Goal: Transaction & Acquisition: Purchase product/service

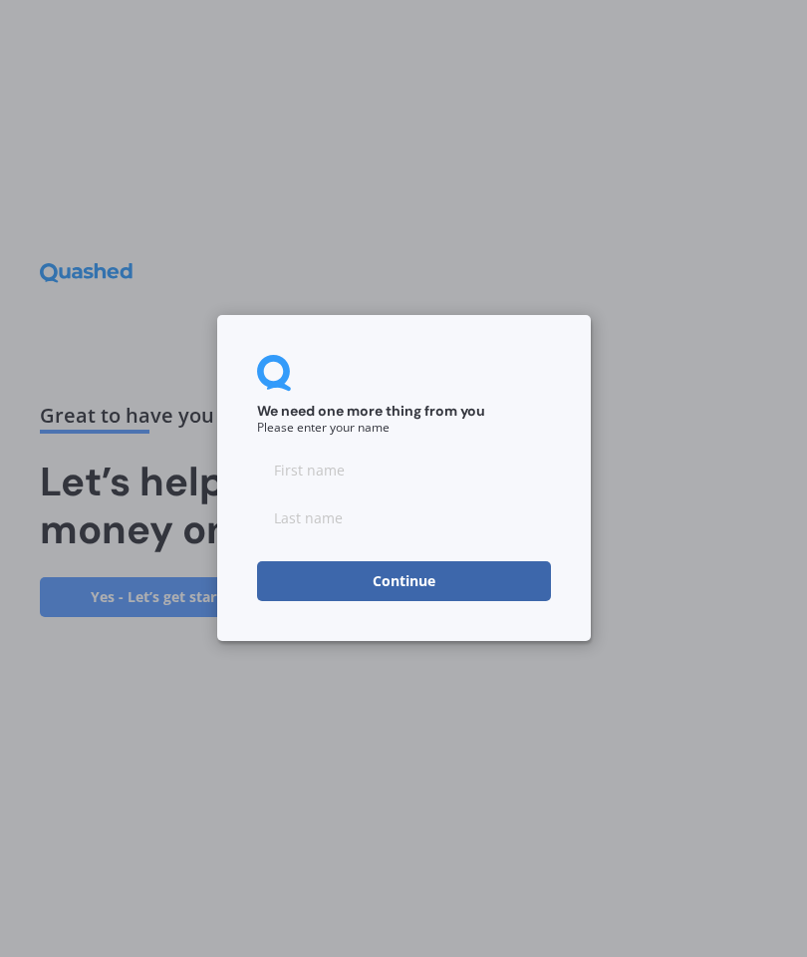
click at [369, 466] on input at bounding box center [404, 471] width 294 height 40
type input "[PERSON_NAME]"
click at [421, 524] on input at bounding box center [404, 518] width 294 height 40
type input "B"
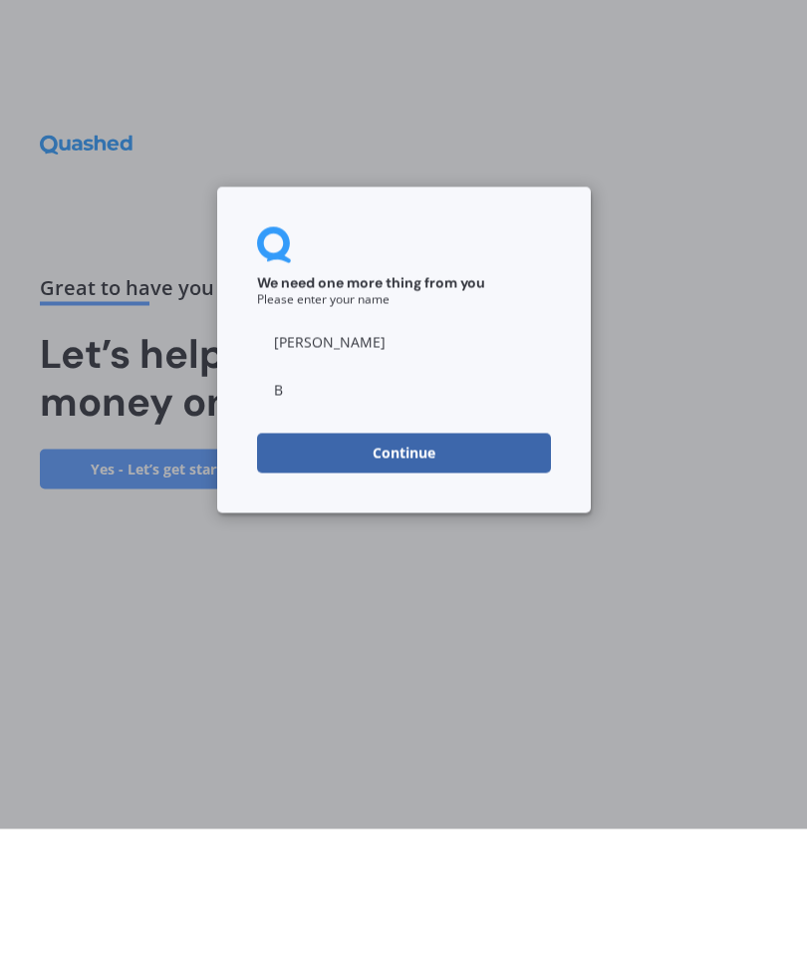
click at [423, 562] on button "Continue" at bounding box center [404, 582] width 294 height 40
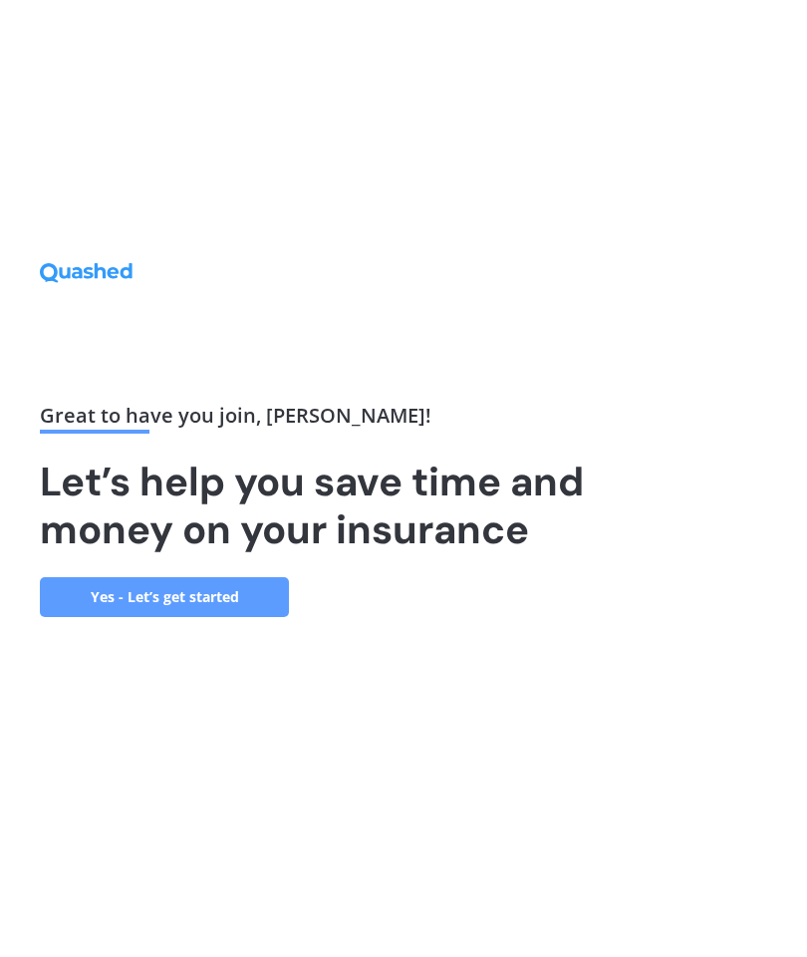
click at [252, 577] on link "Yes - Let’s get started" at bounding box center [164, 597] width 249 height 40
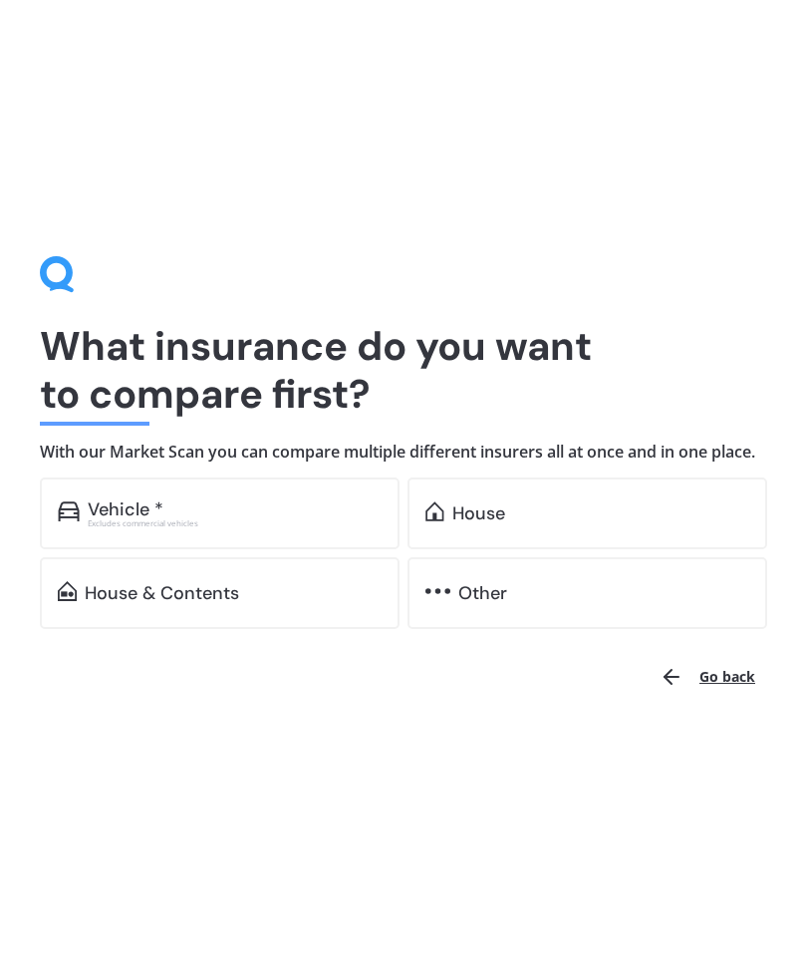
click at [547, 523] on div "House" at bounding box center [601, 513] width 297 height 20
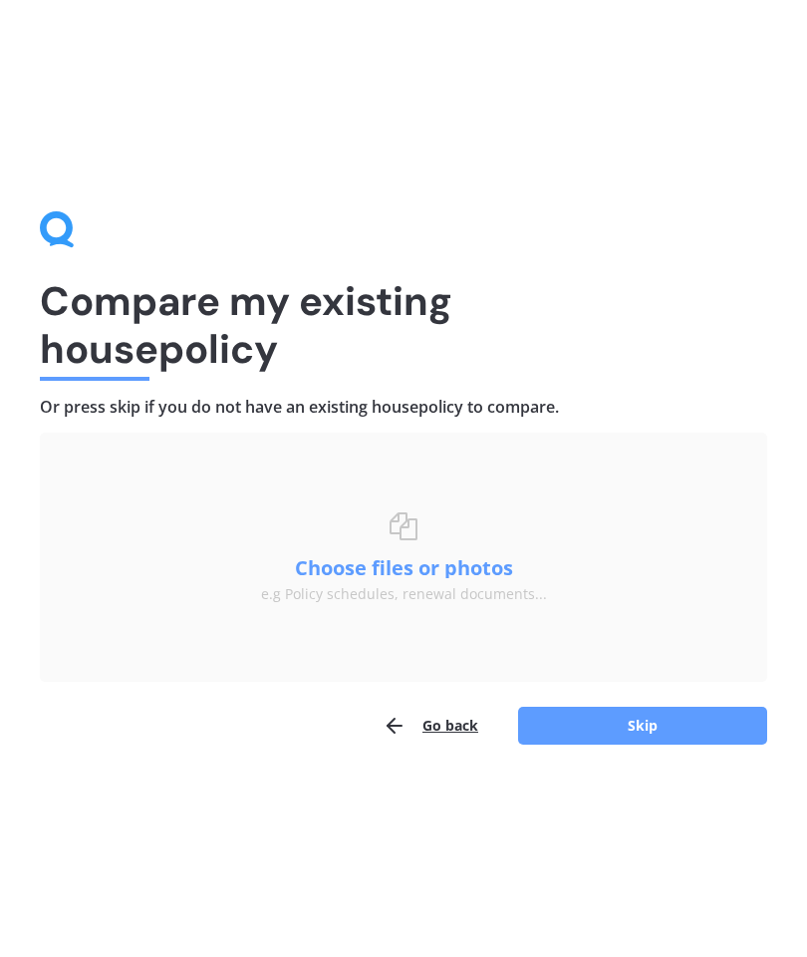
click at [649, 727] on button "Skip" at bounding box center [642, 726] width 249 height 38
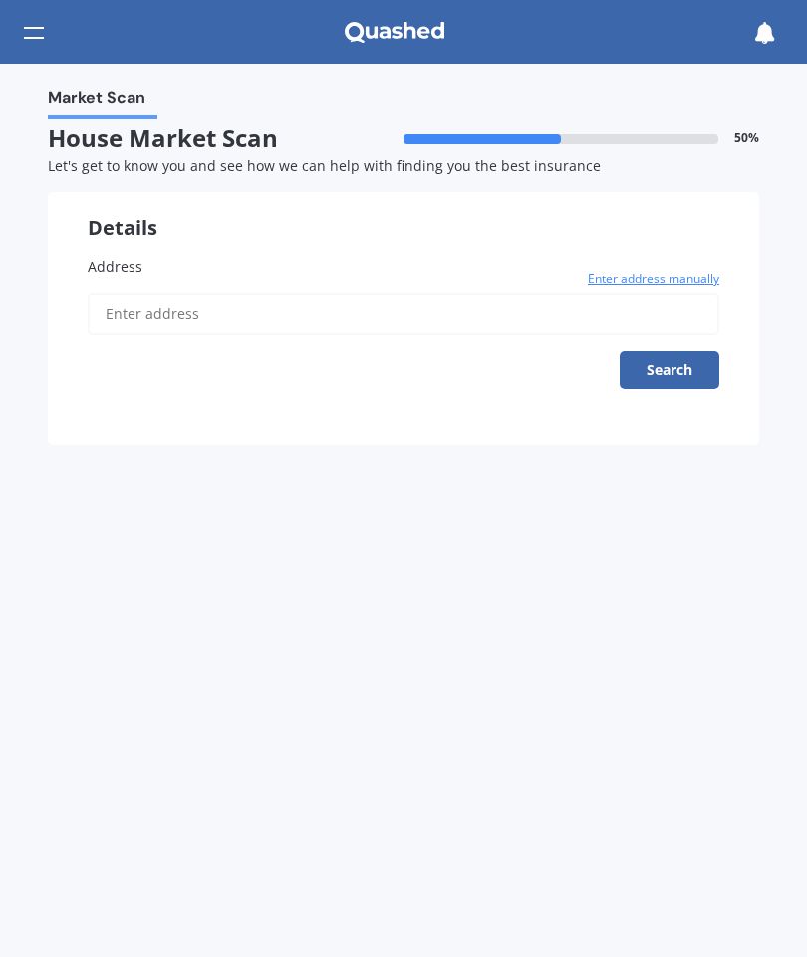
click at [158, 312] on input "Address" at bounding box center [404, 314] width 632 height 42
click at [686, 367] on button "Search" at bounding box center [670, 370] width 100 height 38
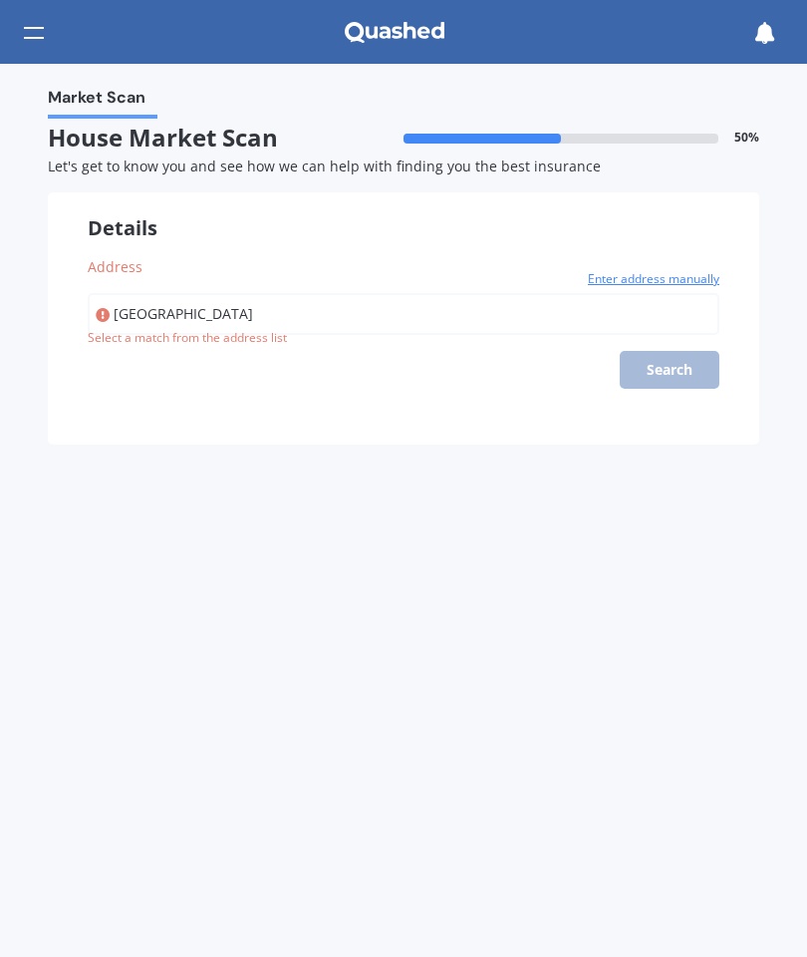
click at [227, 314] on input "[GEOGRAPHIC_DATA]" at bounding box center [404, 314] width 632 height 42
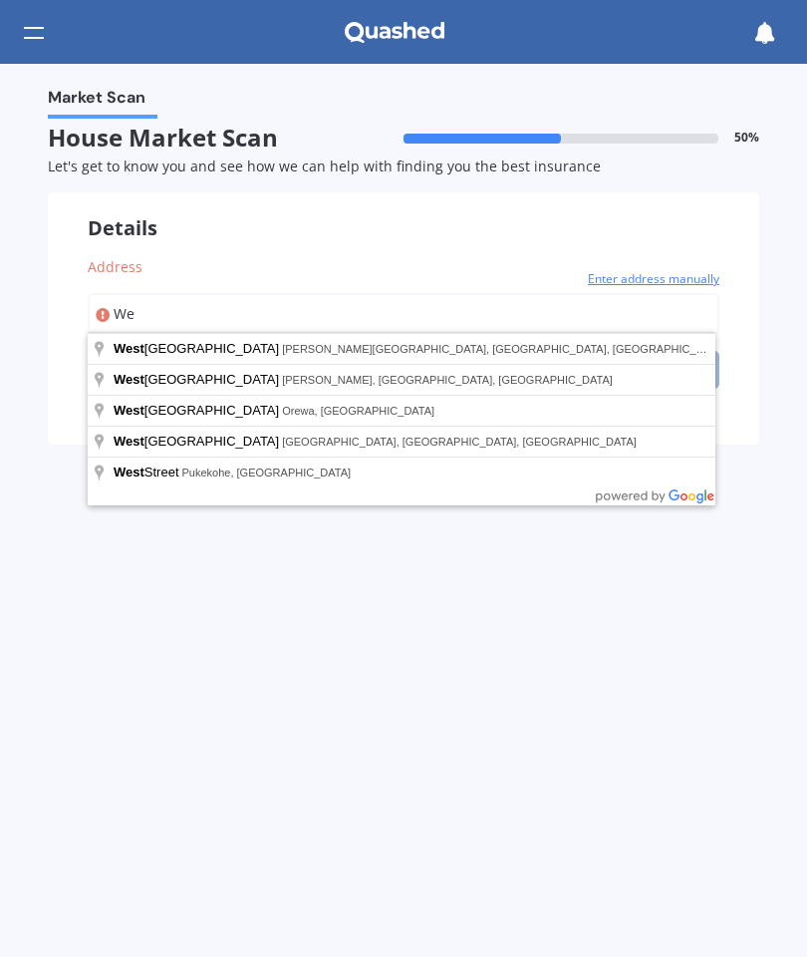
type input "W"
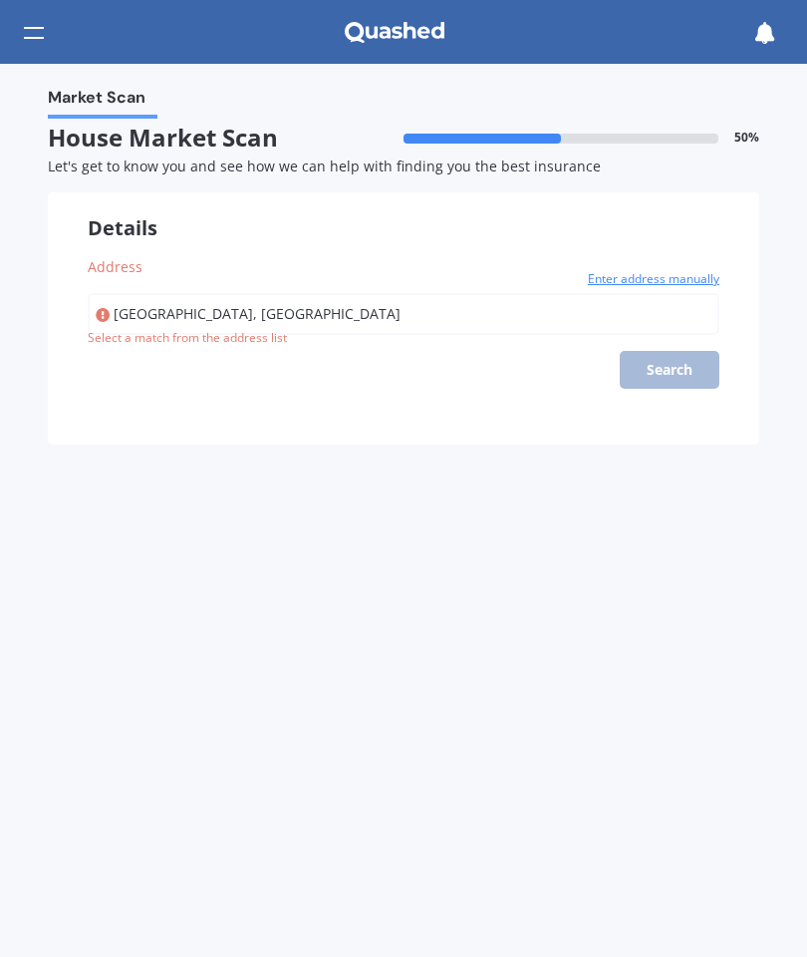
type input "[GEOGRAPHIC_DATA], [GEOGRAPHIC_DATA]"
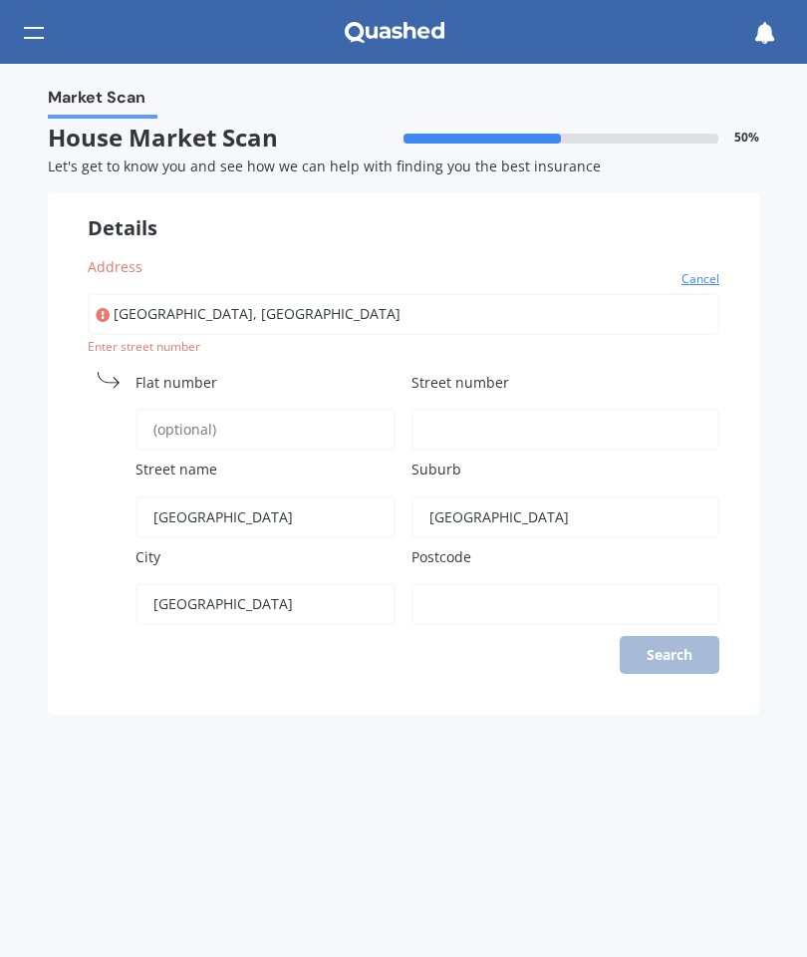
click at [494, 413] on input "Street number" at bounding box center [566, 430] width 308 height 42
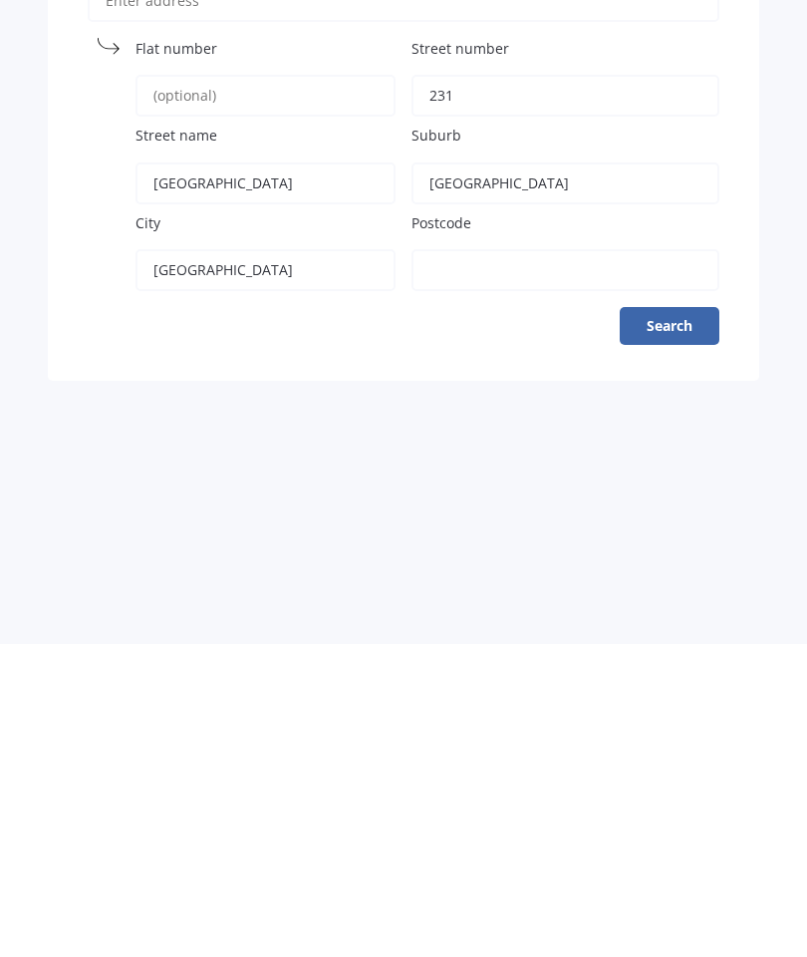
type input "231"
click at [669, 620] on button "Search" at bounding box center [670, 639] width 100 height 38
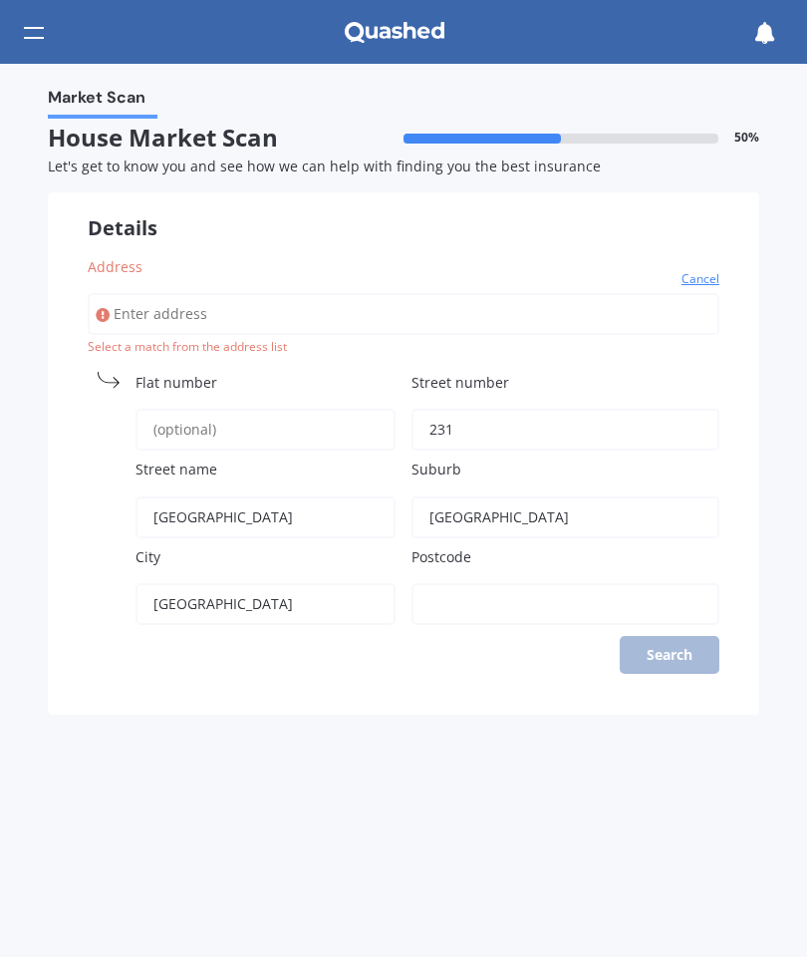
click at [110, 293] on input "Address" at bounding box center [404, 314] width 632 height 42
type input "[STREET_ADDRESS]"
type input "7475"
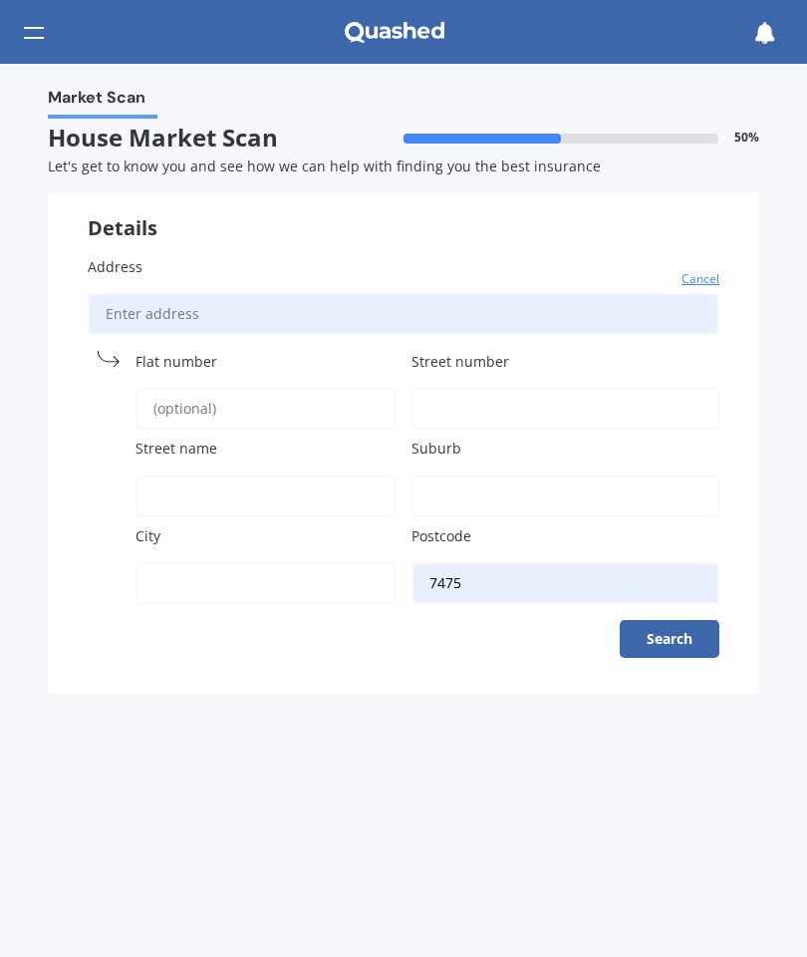
click at [515, 400] on input "Street number" at bounding box center [566, 409] width 308 height 42
type input "800"
click at [212, 485] on input "Street name" at bounding box center [266, 496] width 260 height 42
type input "[GEOGRAPHIC_DATA]"
click at [683, 636] on button "Search" at bounding box center [670, 639] width 100 height 38
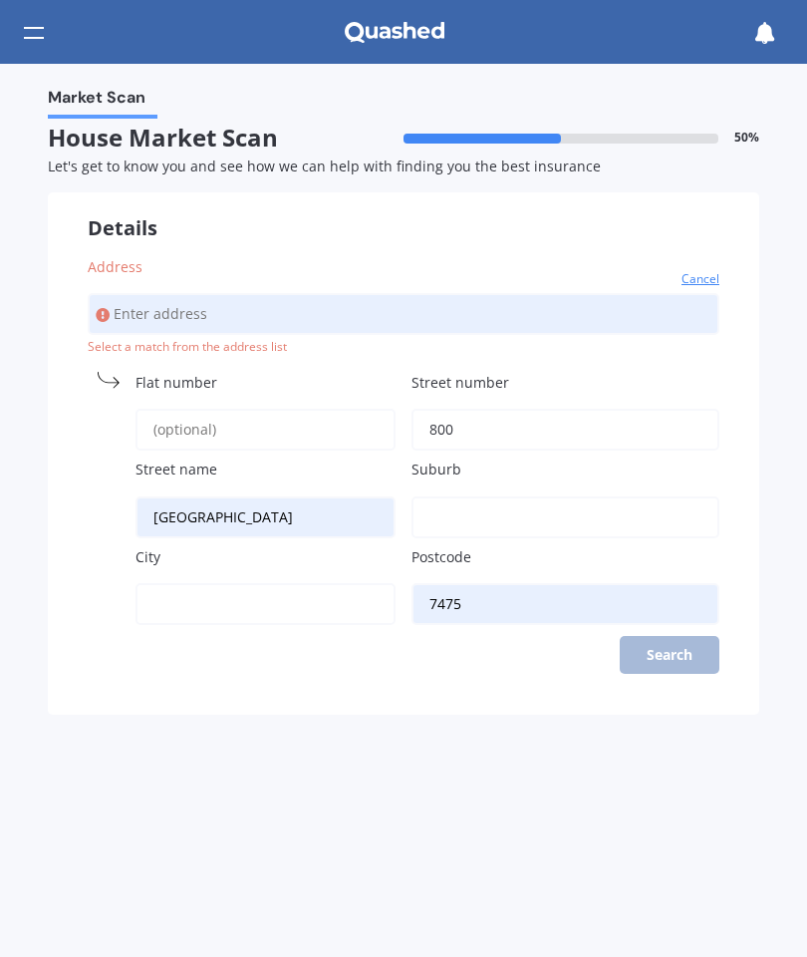
click at [102, 311] on icon at bounding box center [103, 315] width 14 height 20
click at [702, 275] on span "Cancel" at bounding box center [701, 279] width 38 height 20
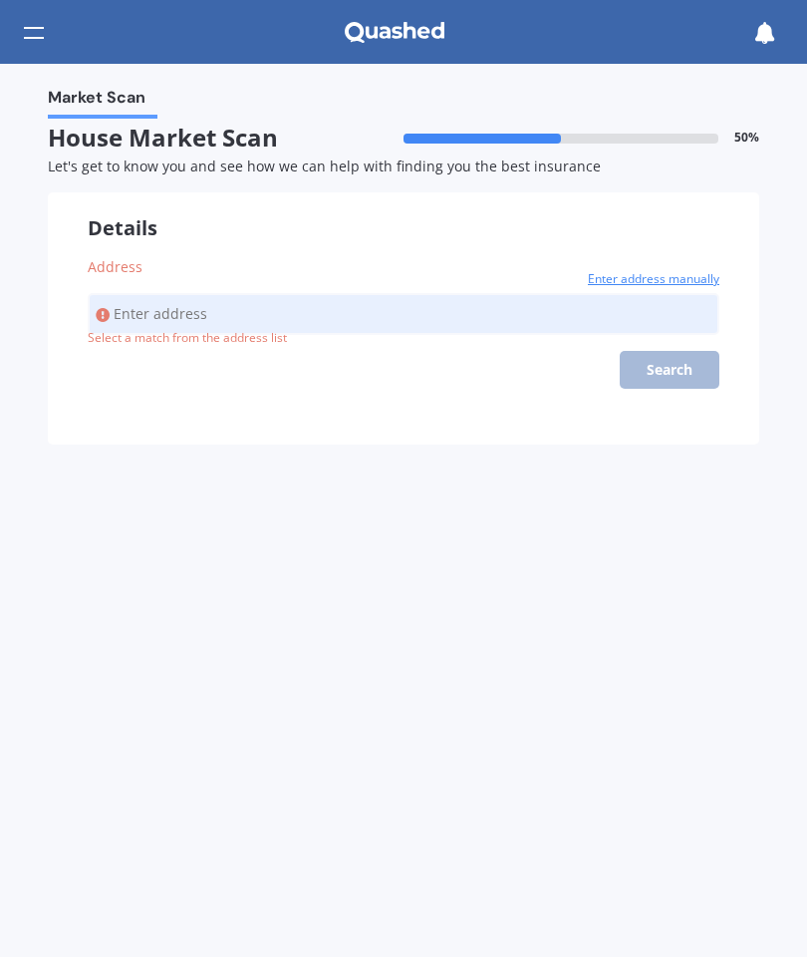
click at [345, 300] on input "Address" at bounding box center [404, 314] width 632 height 42
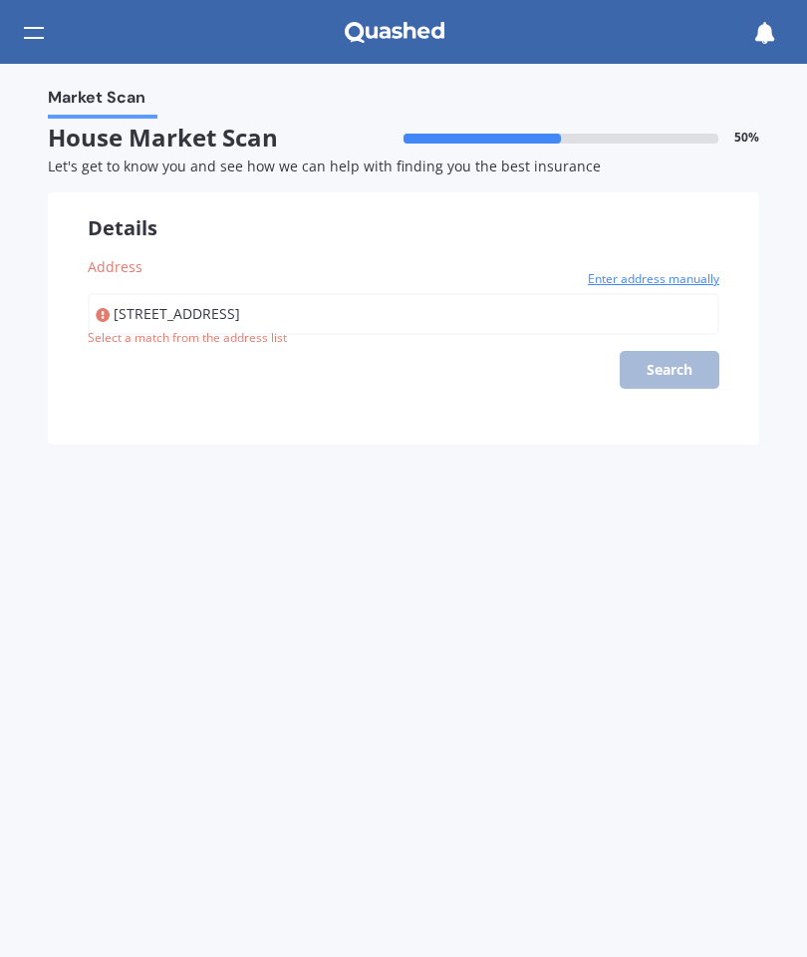
type input "[STREET_ADDRESS]"
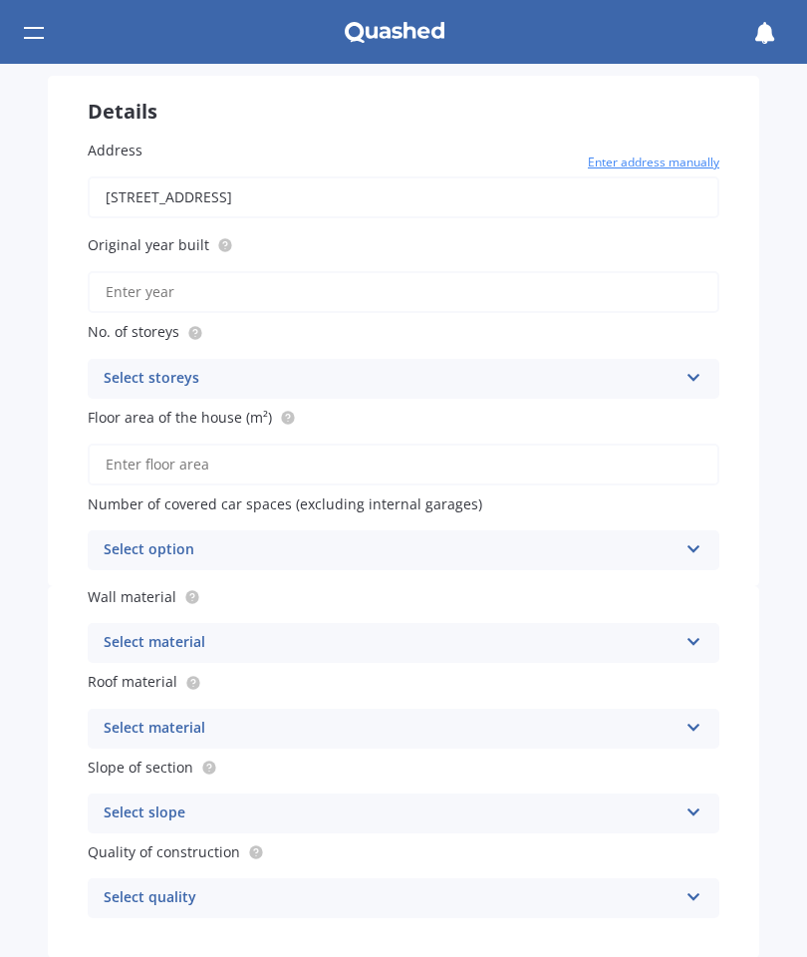
scroll to position [118, 0]
click at [300, 285] on input "Original year built" at bounding box center [404, 291] width 632 height 42
type input "2007"
click at [700, 366] on icon at bounding box center [694, 373] width 17 height 14
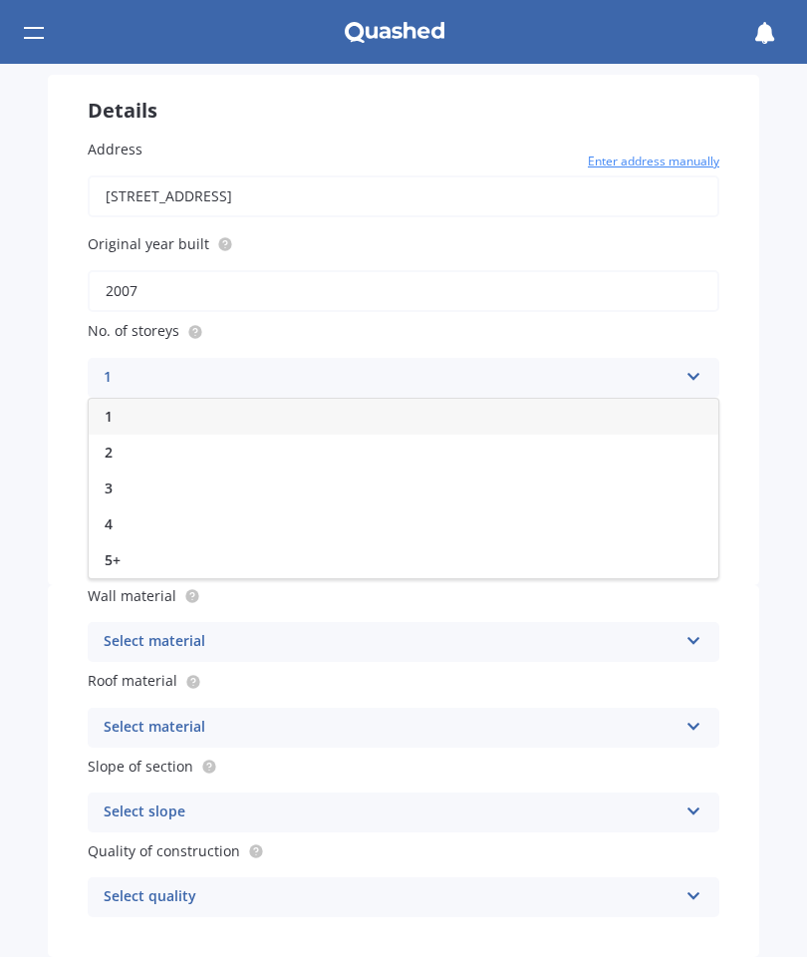
click at [127, 406] on div "1" at bounding box center [404, 417] width 630 height 36
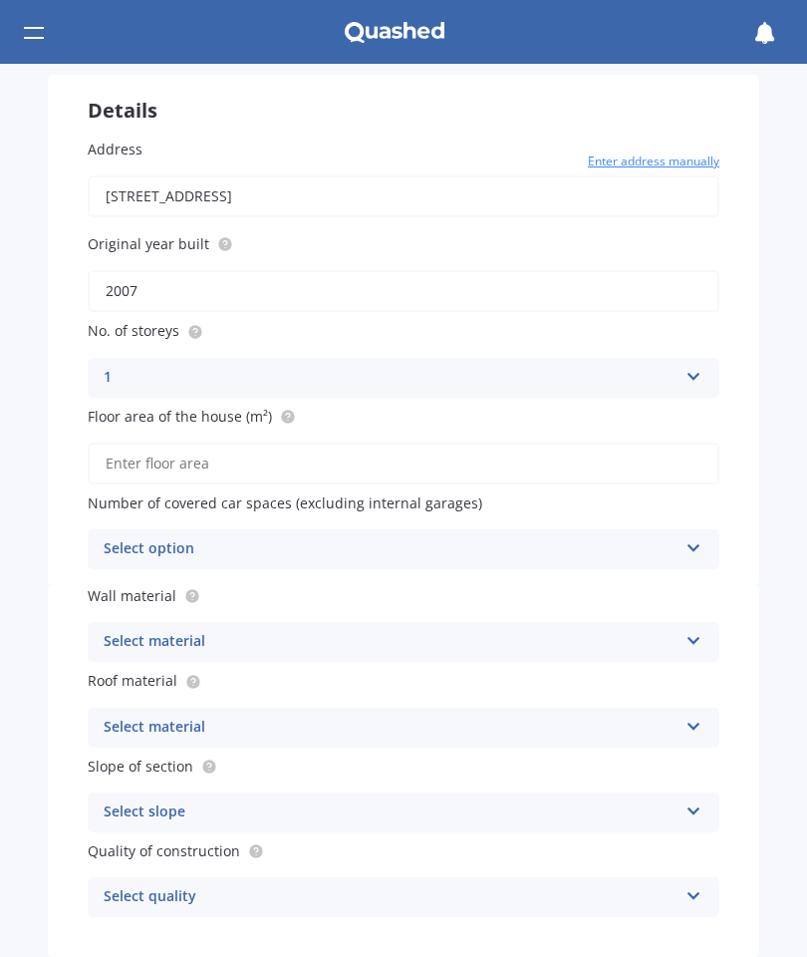
click at [444, 466] on input "Floor area of the house (m²)" at bounding box center [404, 464] width 632 height 42
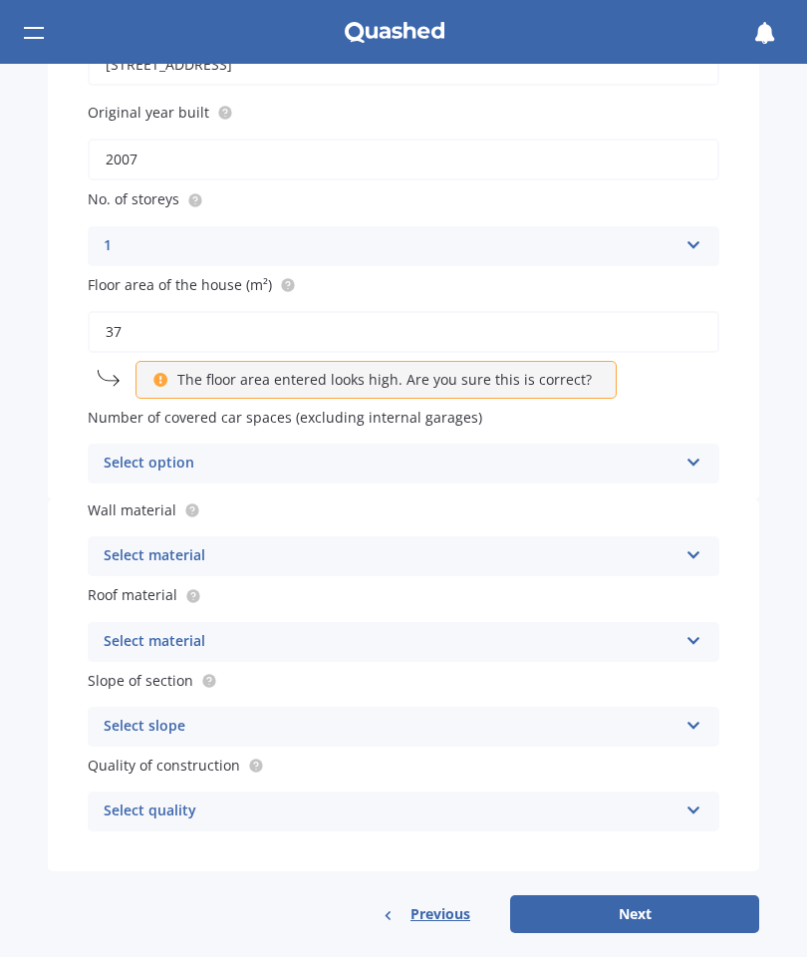
scroll to position [204, 0]
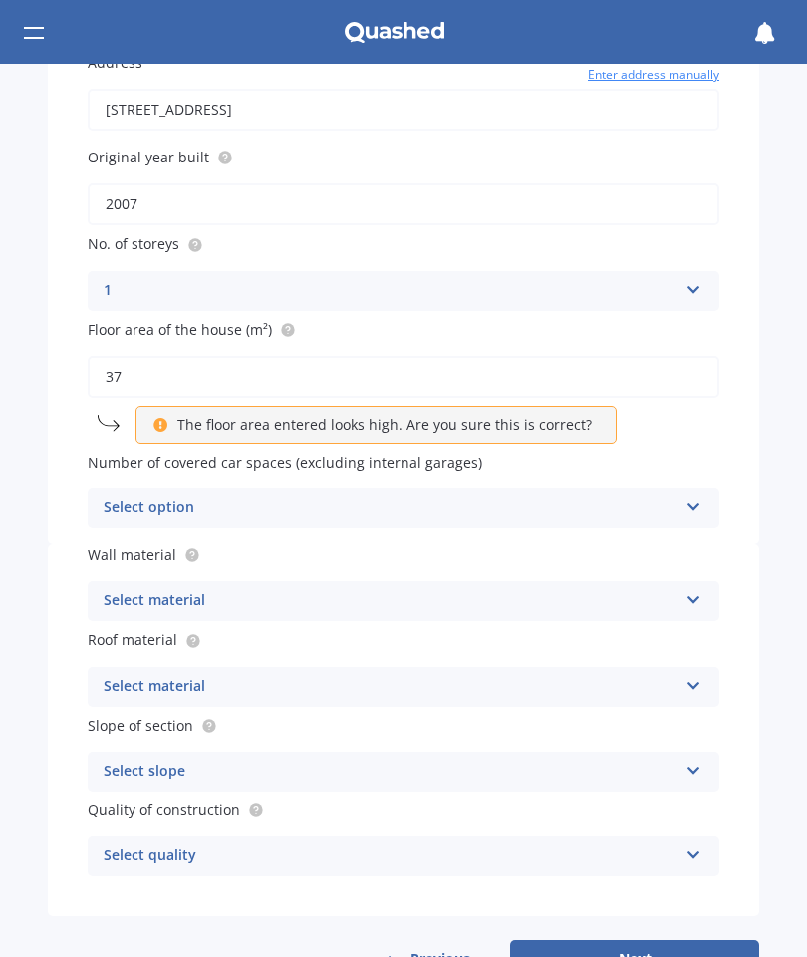
type input "3"
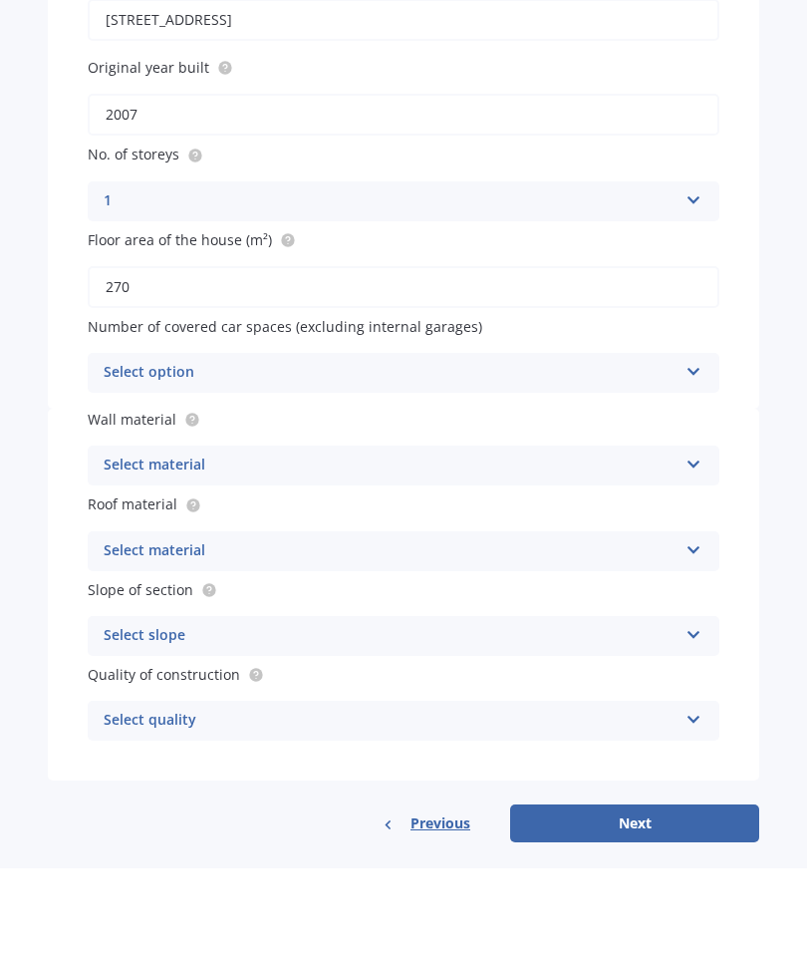
type input "270"
click at [696, 451] on icon at bounding box center [694, 458] width 17 height 14
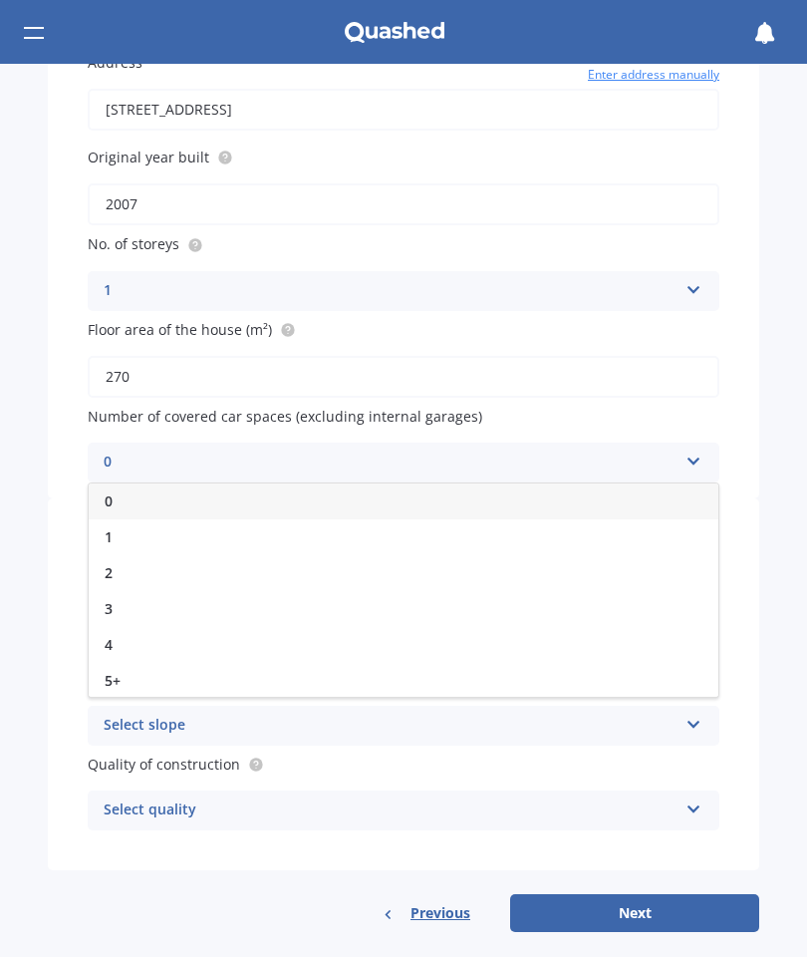
click at [116, 591] on div "3" at bounding box center [404, 609] width 630 height 36
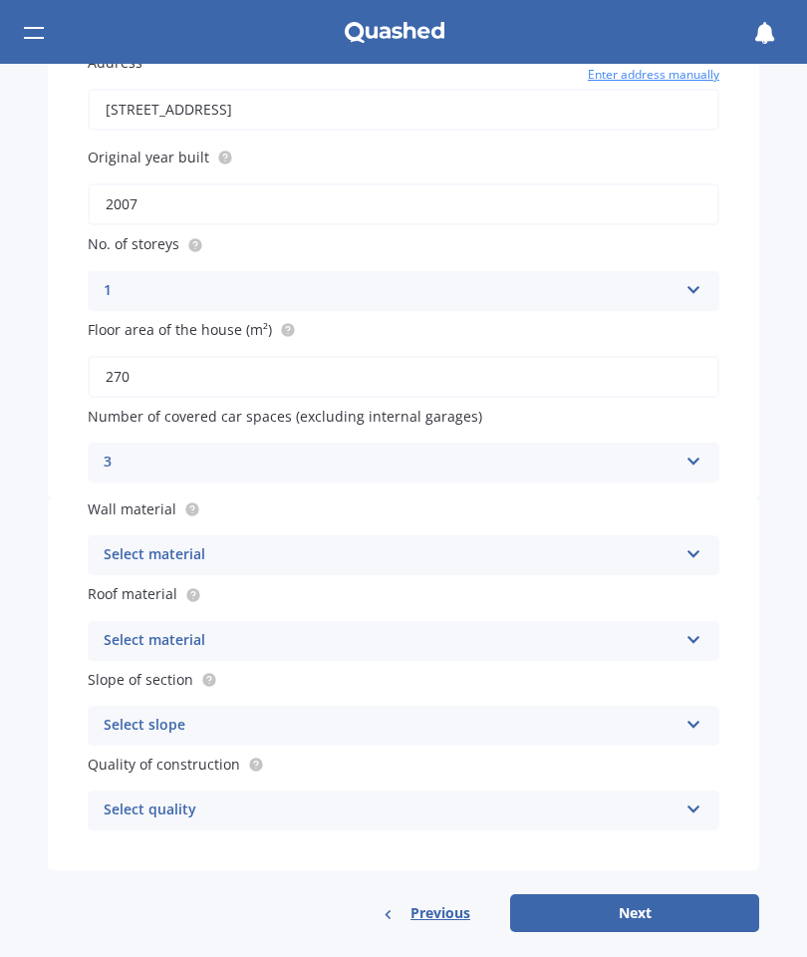
click at [691, 543] on icon at bounding box center [694, 550] width 17 height 14
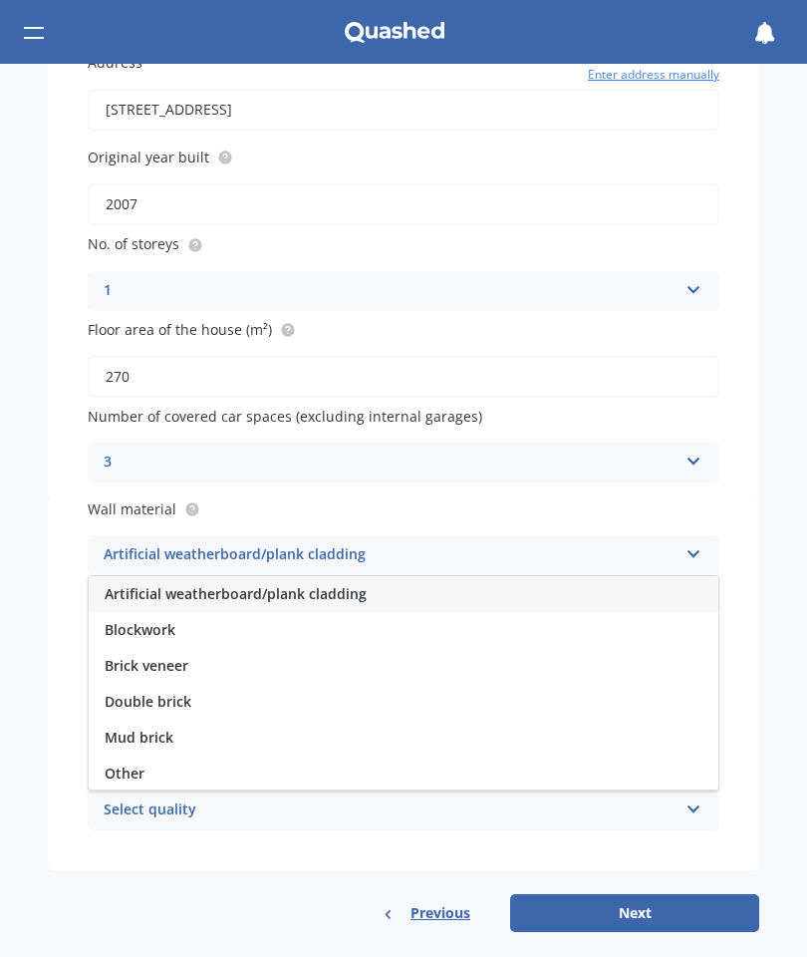
click at [123, 764] on span "Other" at bounding box center [125, 773] width 40 height 19
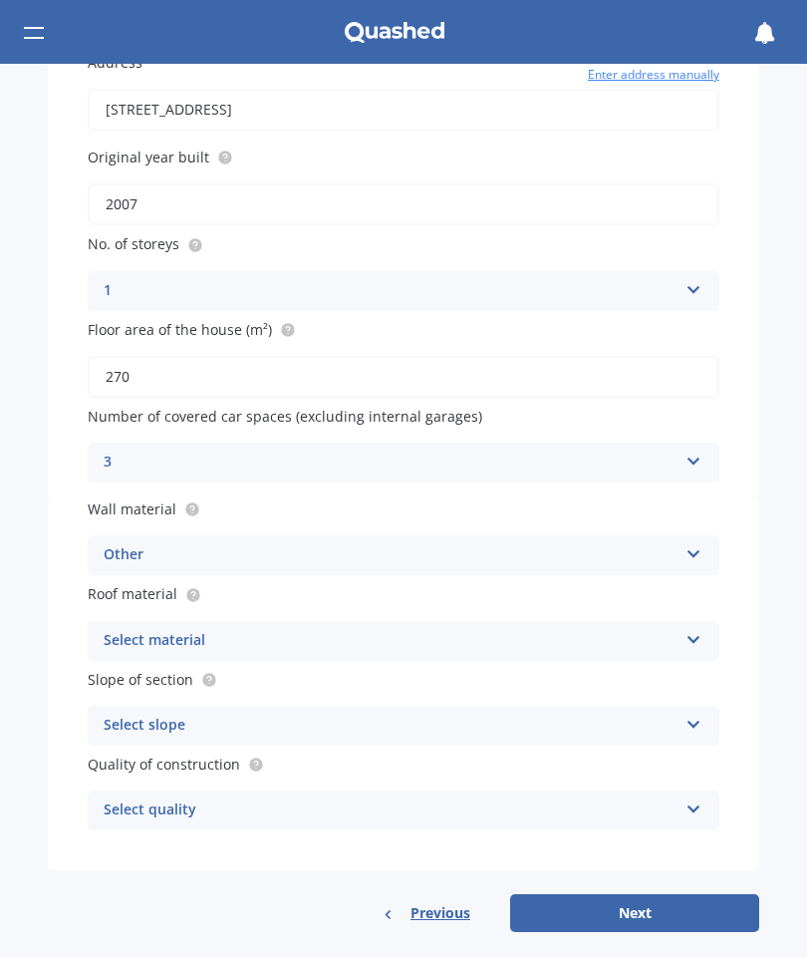
click at [679, 631] on div "Select material Flat fibre cement Flat membrane Flat metal covering Pitched con…" at bounding box center [404, 641] width 632 height 40
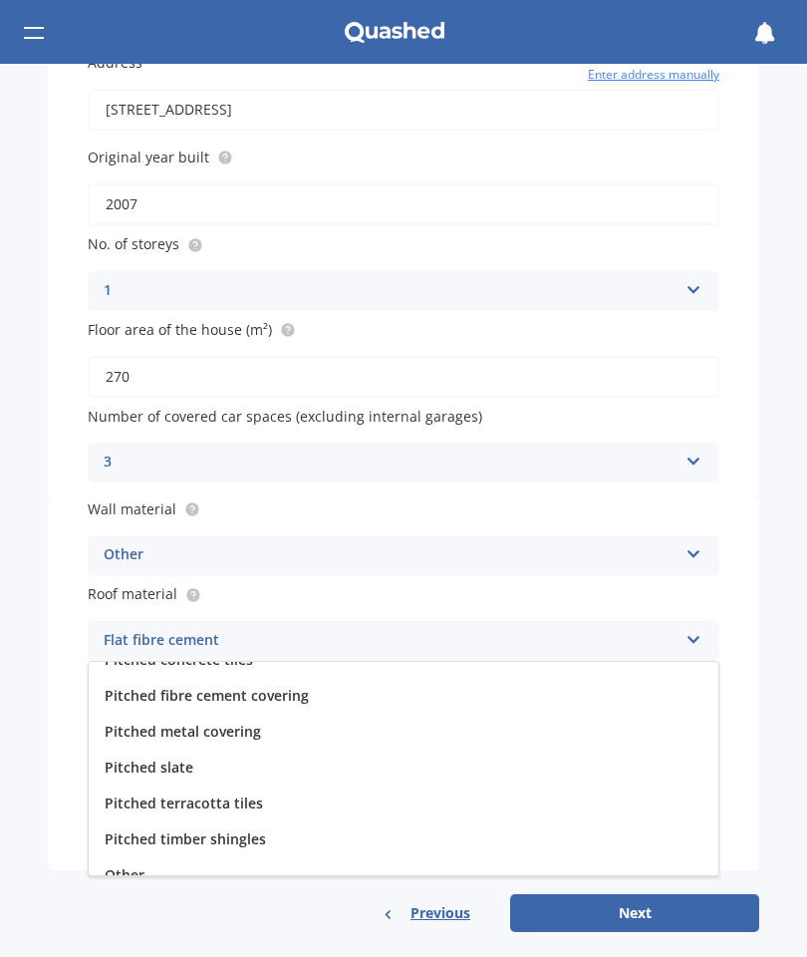
scroll to position [127, 0]
click at [242, 723] on span "Pitched metal covering" at bounding box center [183, 732] width 156 height 19
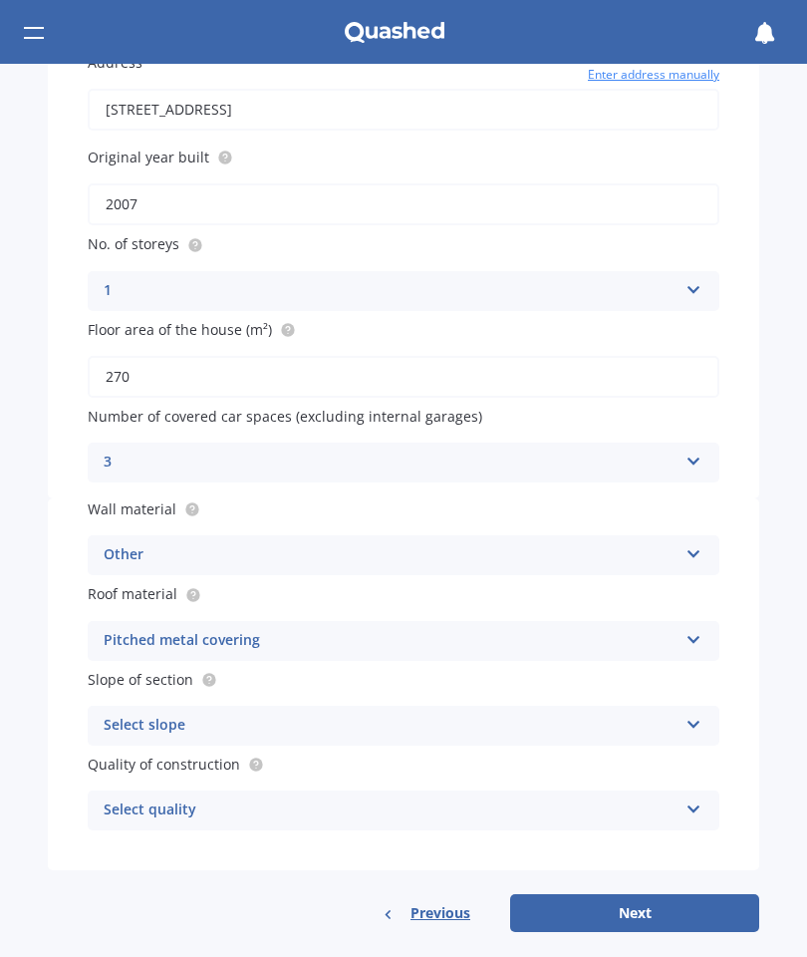
click at [682, 716] on div "Select slope Flat or gentle slope (up to about 5°) Moderate slope (about 15°) S…" at bounding box center [404, 726] width 632 height 40
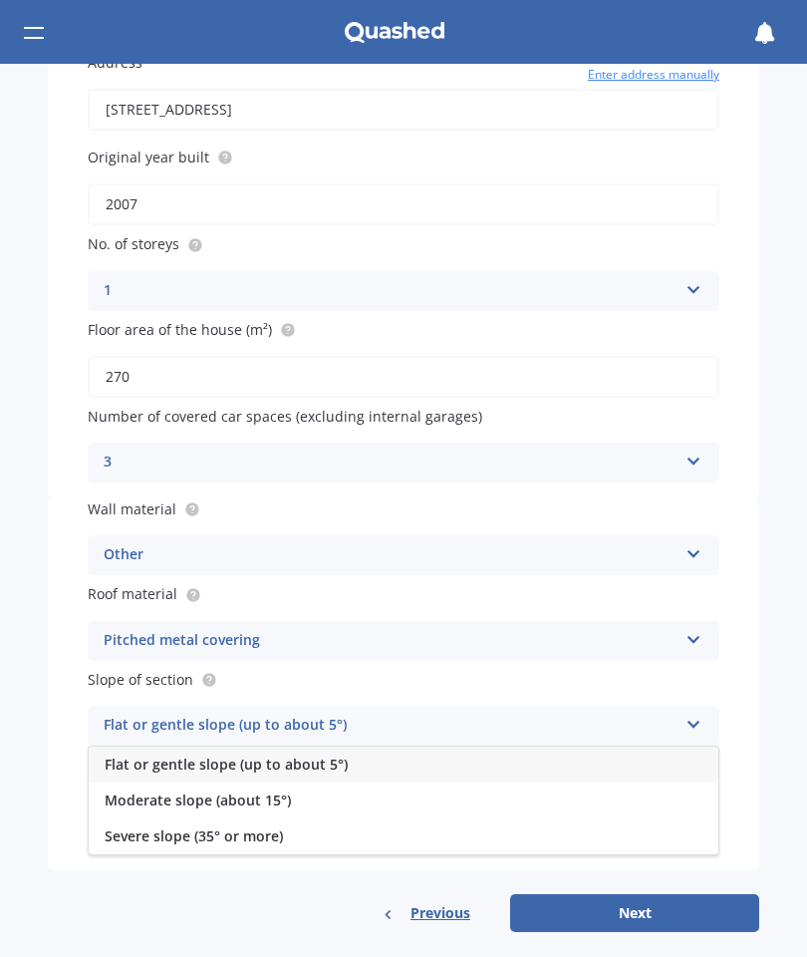
click at [332, 755] on span "Flat or gentle slope (up to about 5°)" at bounding box center [226, 764] width 243 height 19
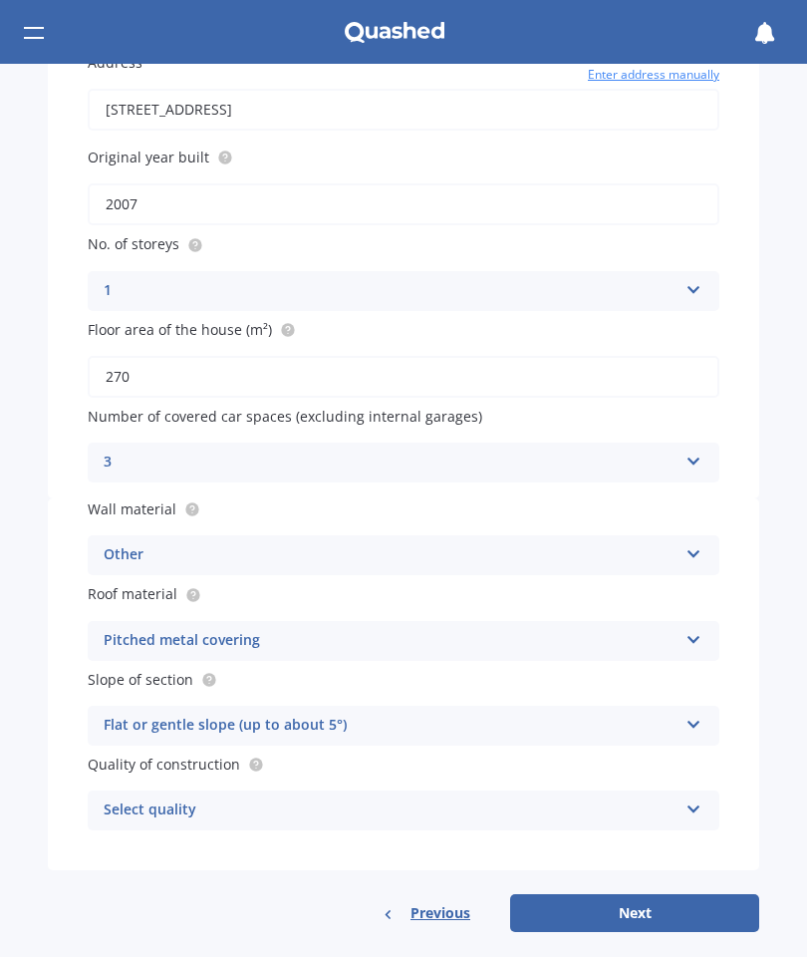
click at [687, 798] on div "Select quality Standard High Prestige" at bounding box center [404, 810] width 632 height 40
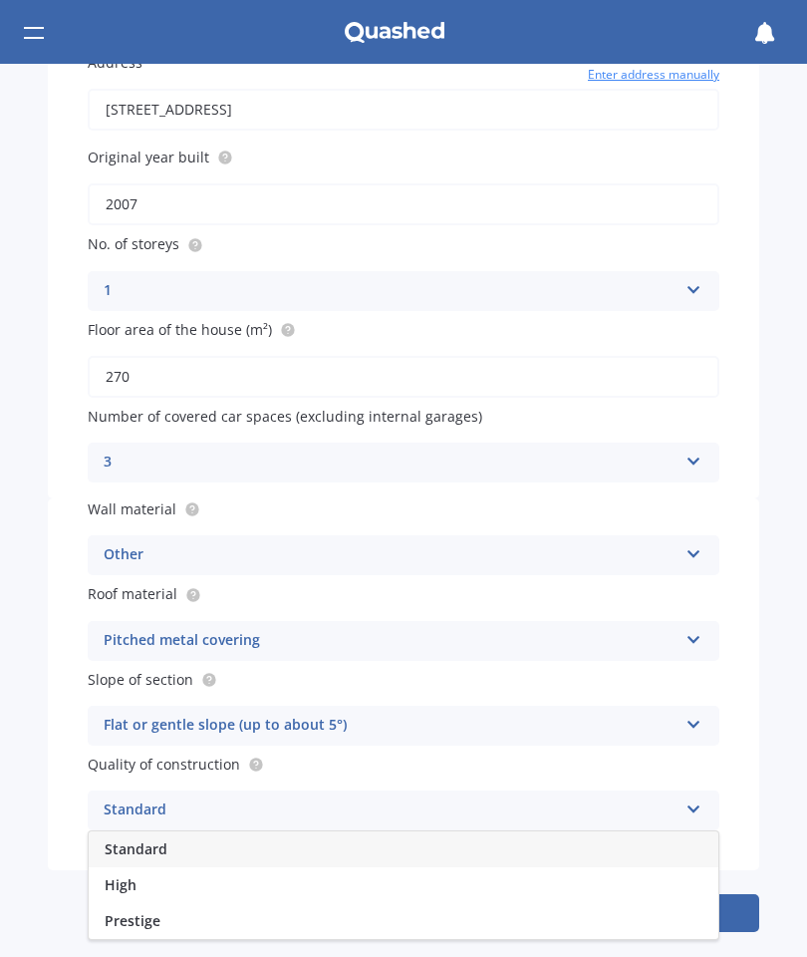
click at [127, 875] on span "High" at bounding box center [121, 884] width 32 height 19
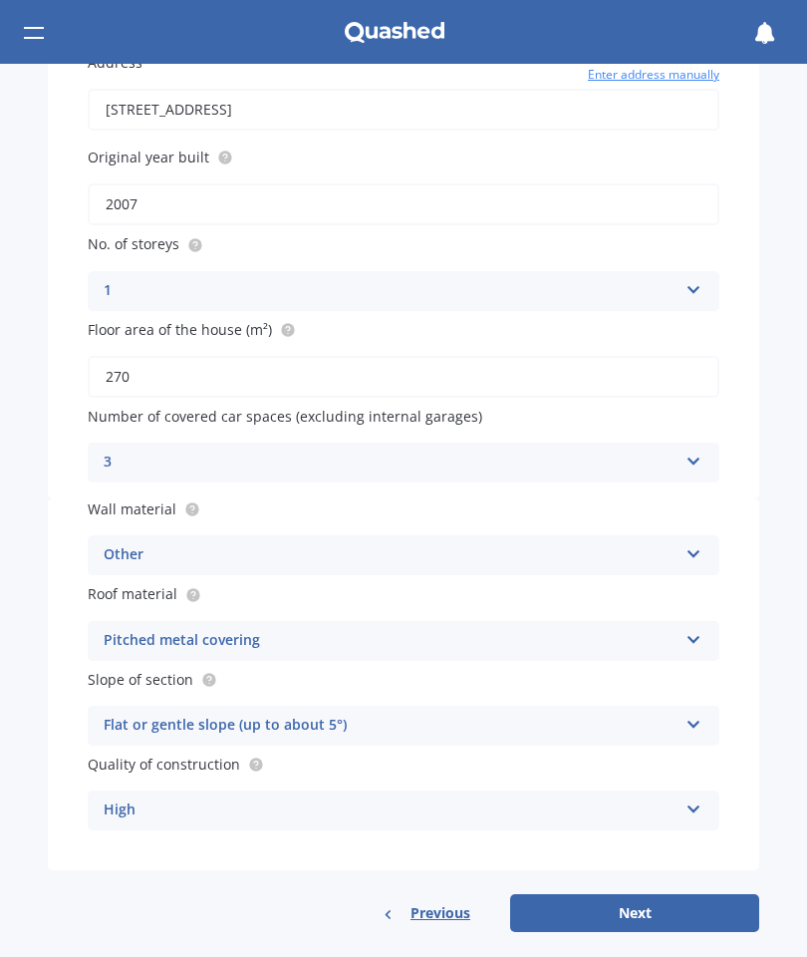
click at [647, 907] on button "Next" at bounding box center [634, 913] width 249 height 38
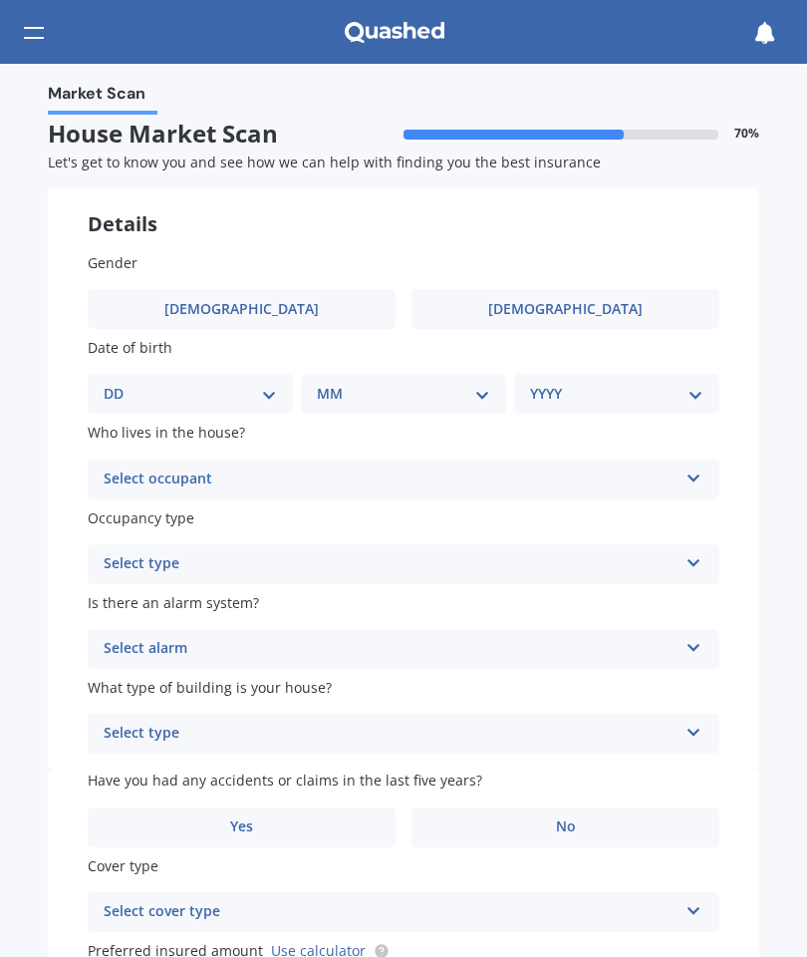
scroll to position [0, 0]
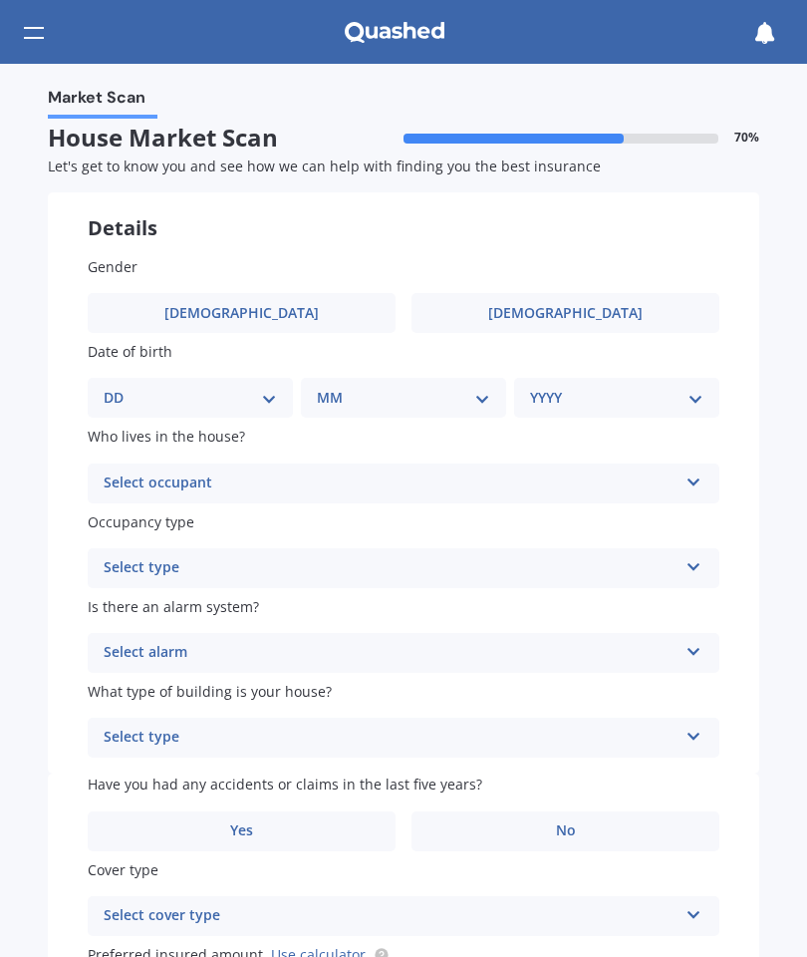
click at [250, 312] on span "[DEMOGRAPHIC_DATA]" at bounding box center [241, 313] width 155 height 17
click at [0, 0] on input "[DEMOGRAPHIC_DATA]" at bounding box center [0, 0] width 0 height 0
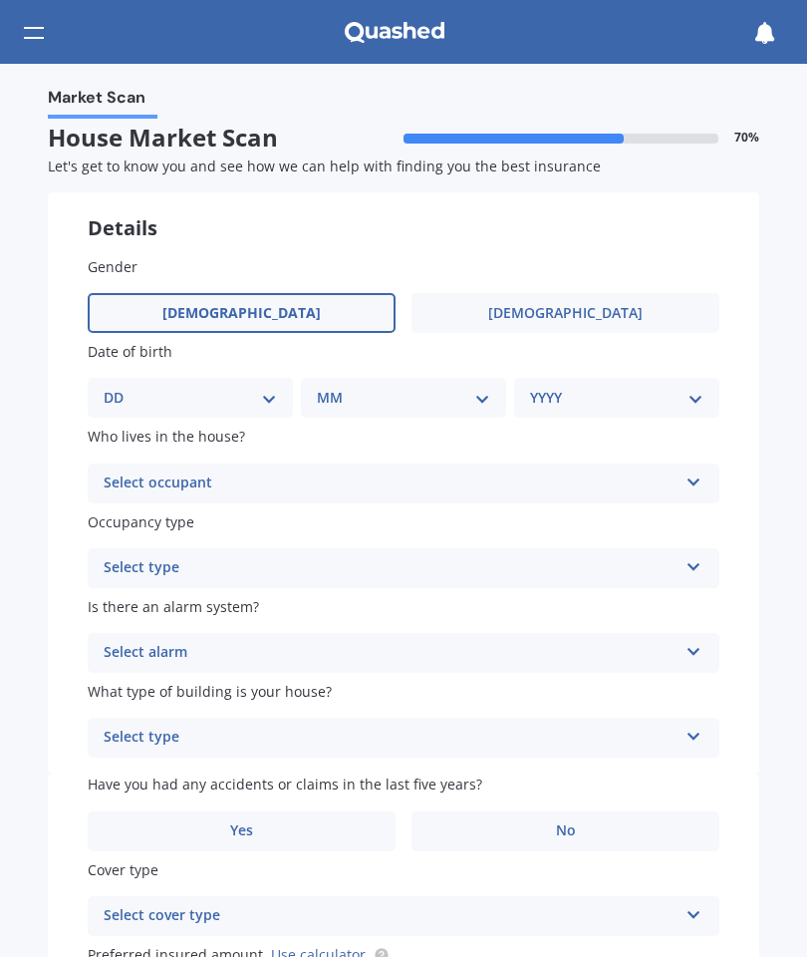
click at [259, 395] on select "DD 01 02 03 04 05 06 07 08 09 10 11 12 13 14 15 16 17 18 19 20 21 22 23 24 25 2…" at bounding box center [190, 398] width 173 height 22
select select "08"
click at [477, 397] on select "MM 01 02 03 04 05 06 07 08 09 10 11 12" at bounding box center [407, 398] width 165 height 22
select select "03"
click at [682, 391] on select "YYYY 2009 2008 2007 2006 2005 2004 2003 2002 2001 2000 1999 1998 1997 1996 1995…" at bounding box center [612, 398] width 165 height 22
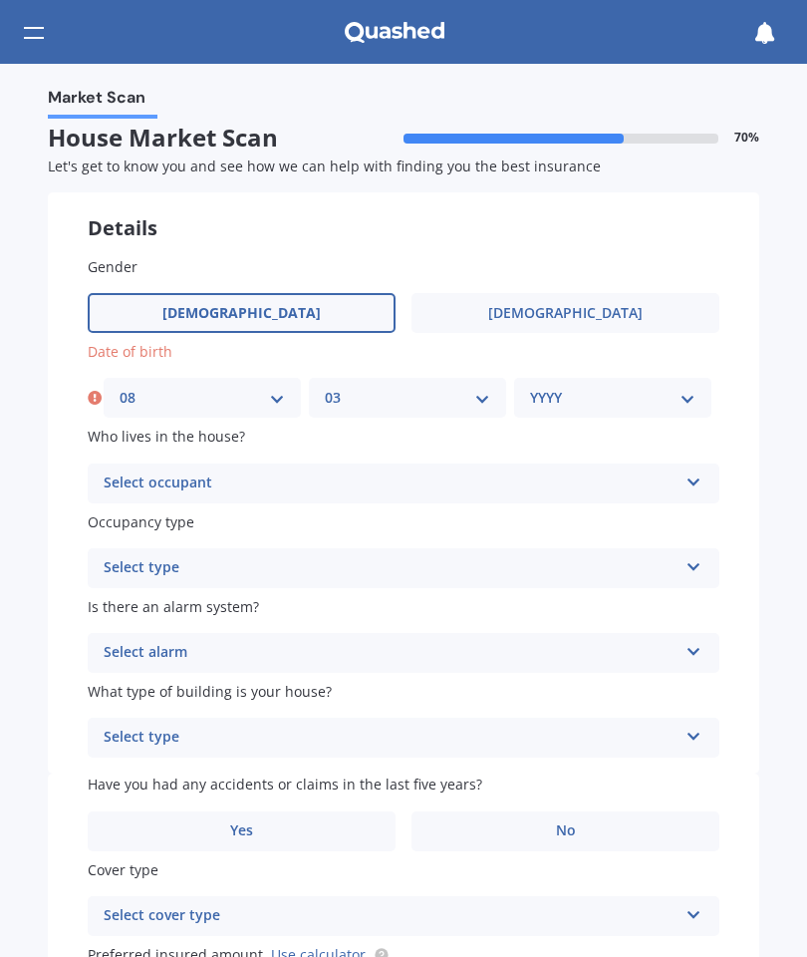
select select "1998"
click at [687, 481] on div "Select occupant Owner Owner + Boarder" at bounding box center [404, 484] width 632 height 40
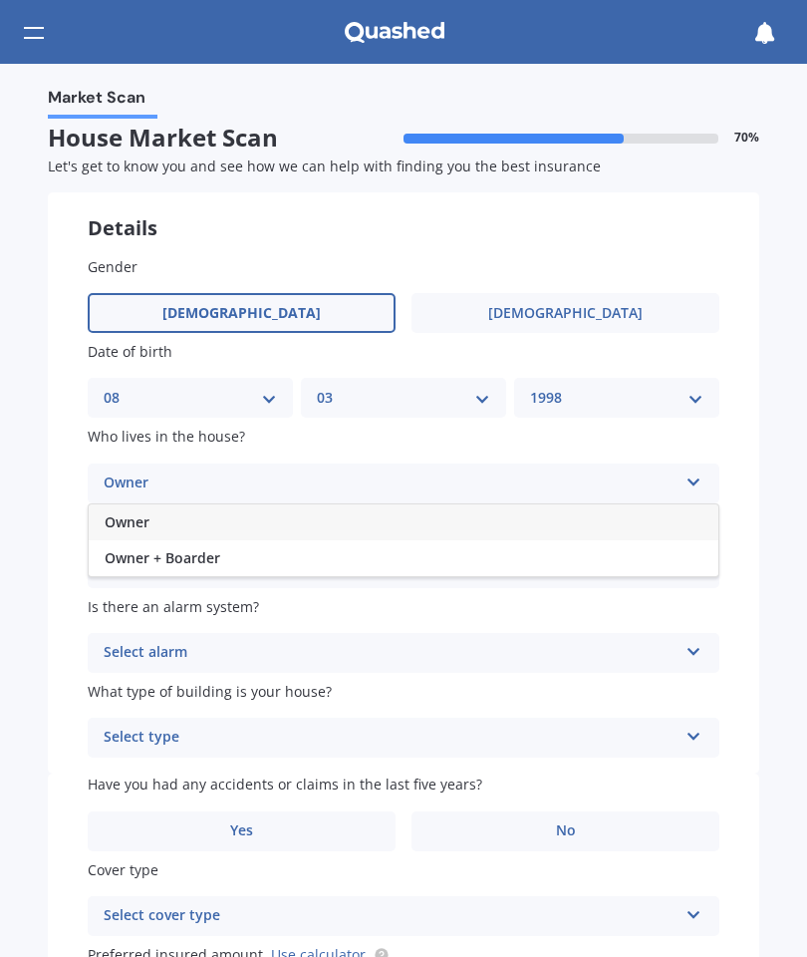
click at [166, 508] on div "Owner" at bounding box center [404, 522] width 630 height 36
click at [688, 556] on icon at bounding box center [694, 563] width 17 height 14
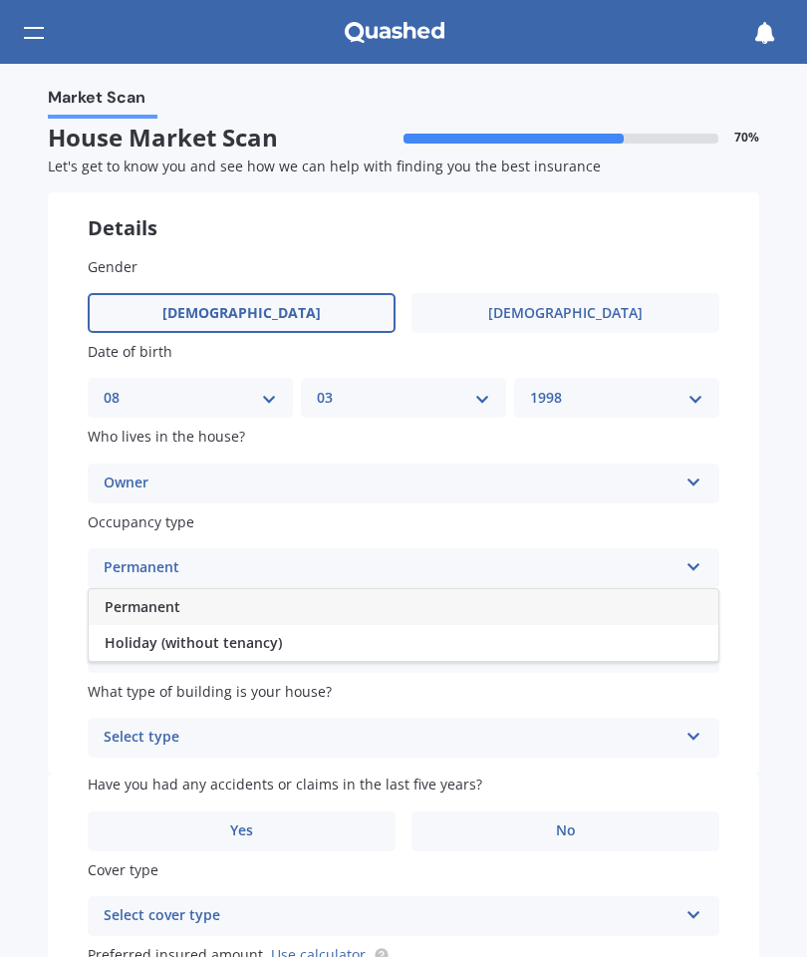
click at [213, 594] on div "Permanent" at bounding box center [404, 607] width 630 height 36
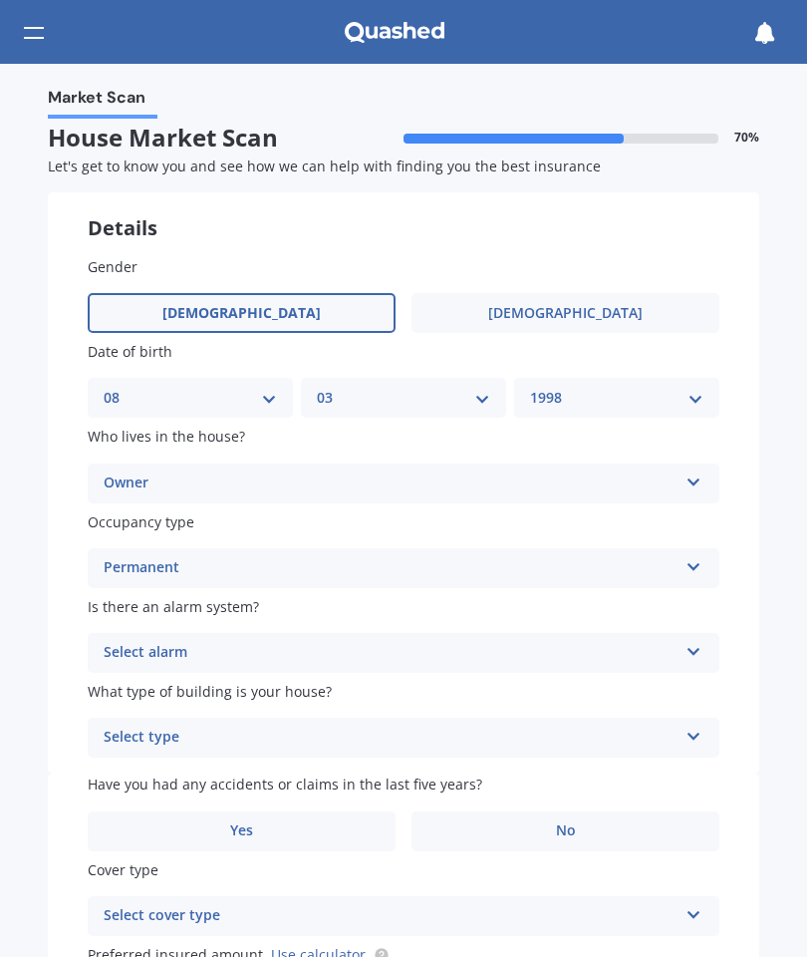
click at [685, 648] on div "Select alarm Yes, monitored Yes, not monitored No" at bounding box center [404, 653] width 632 height 40
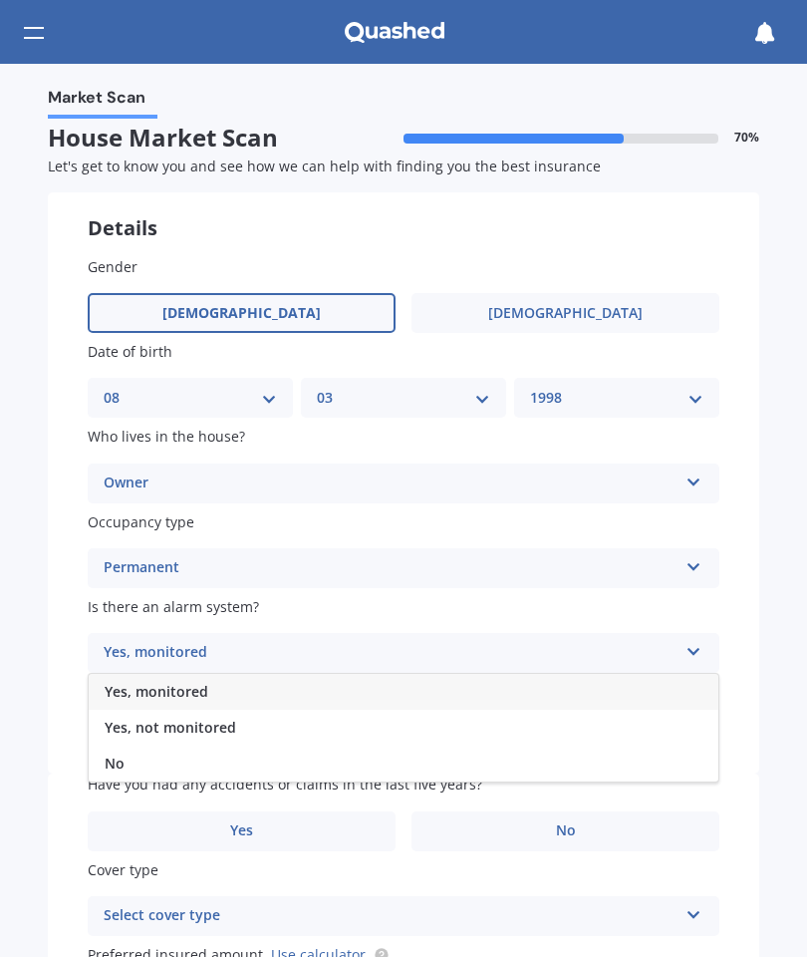
click at [123, 766] on div "No" at bounding box center [404, 764] width 630 height 36
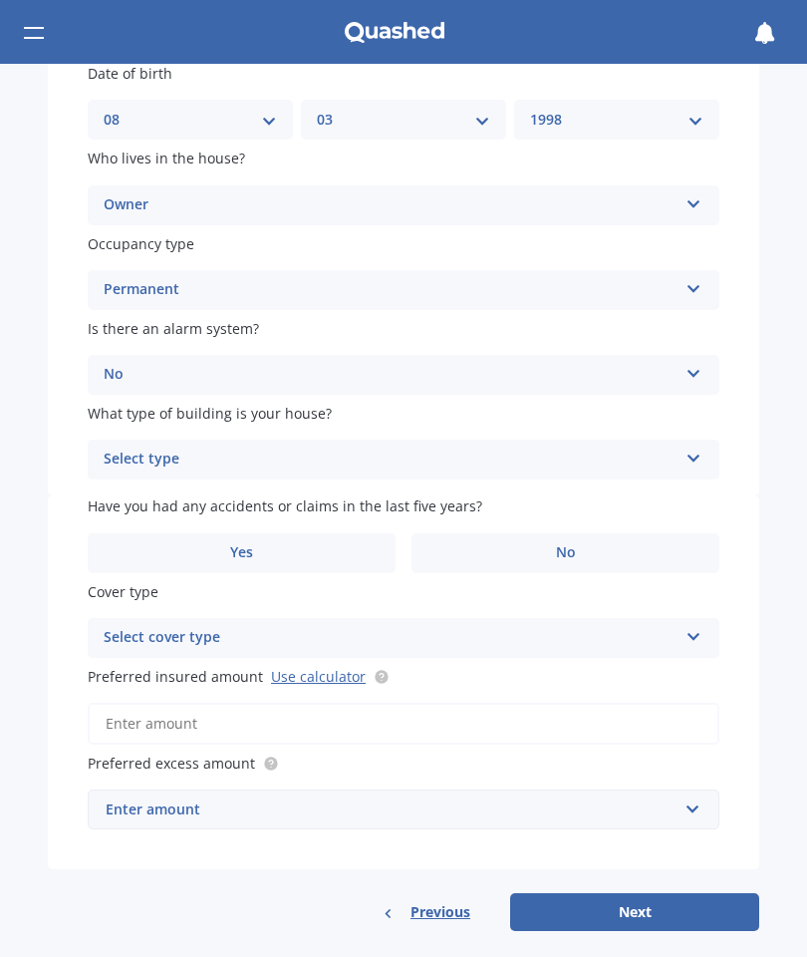
scroll to position [276, 0]
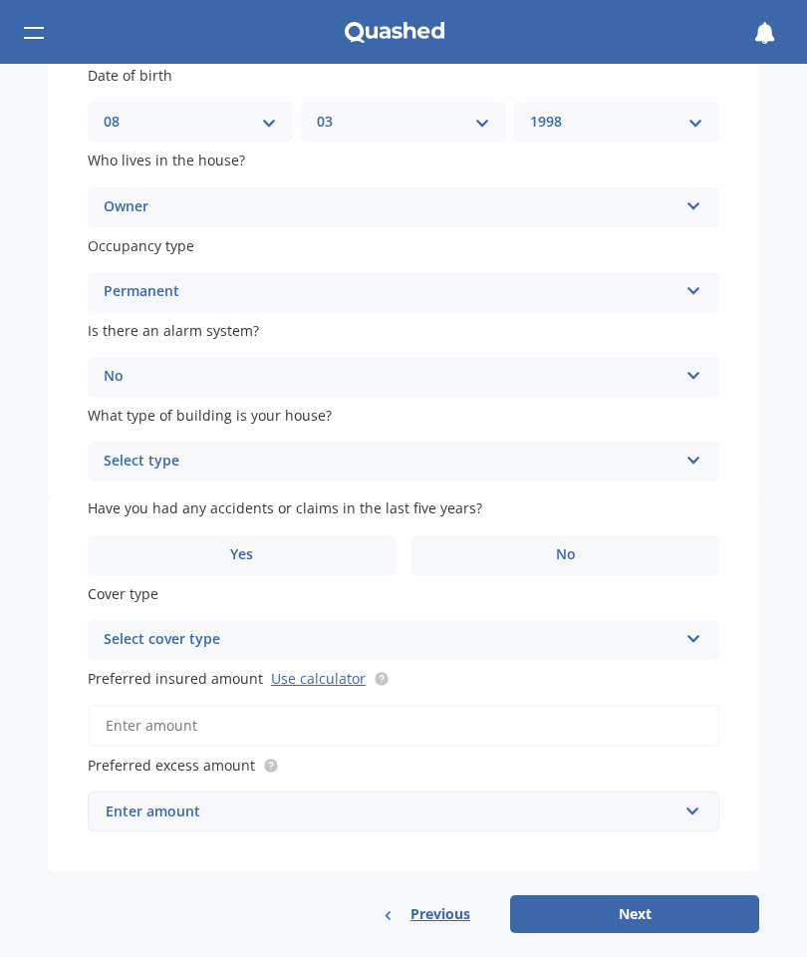
click at [699, 450] on icon at bounding box center [694, 457] width 17 height 14
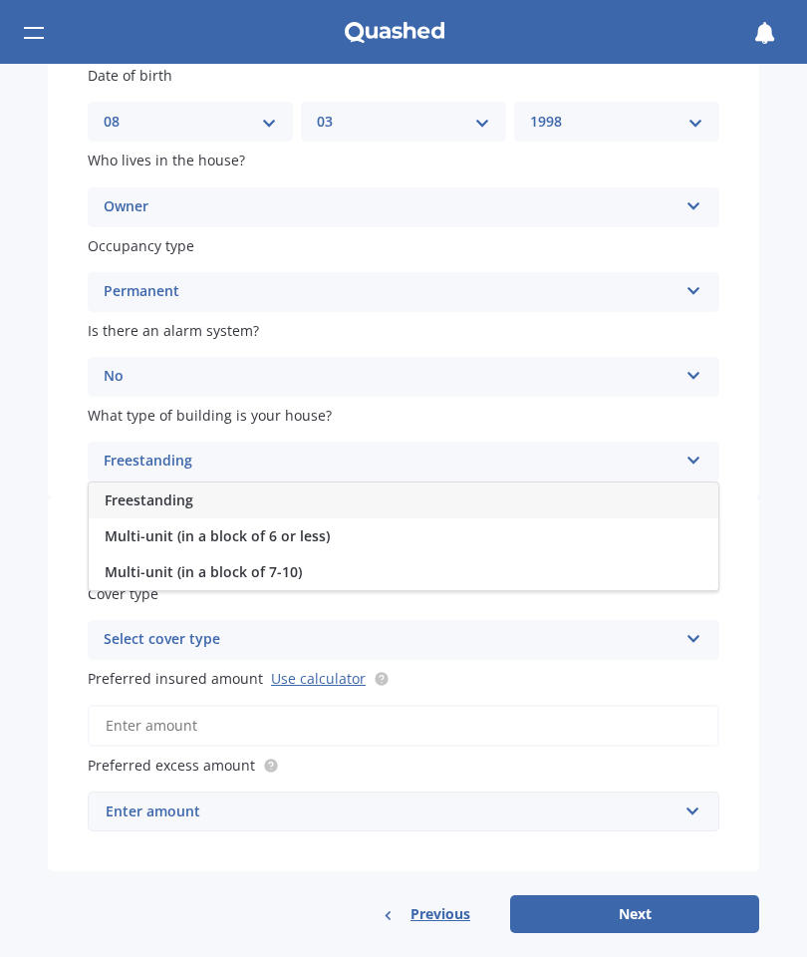
click at [479, 488] on div "Freestanding" at bounding box center [404, 500] width 630 height 36
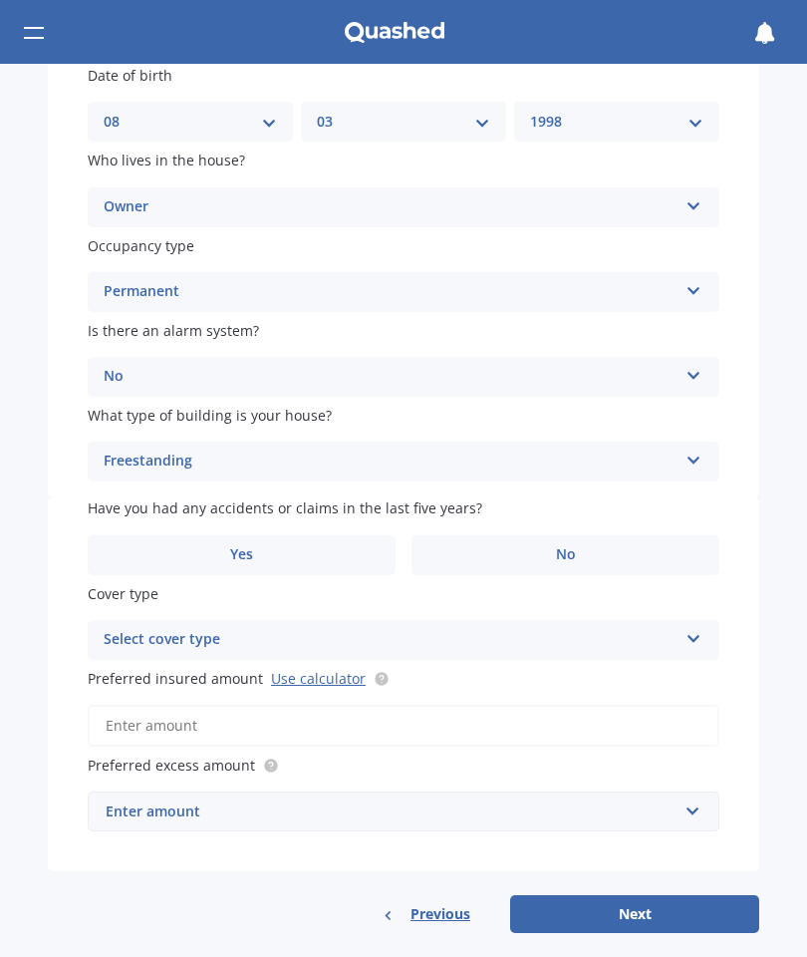
click at [571, 546] on span "No" at bounding box center [566, 554] width 20 height 17
click at [0, 0] on input "No" at bounding box center [0, 0] width 0 height 0
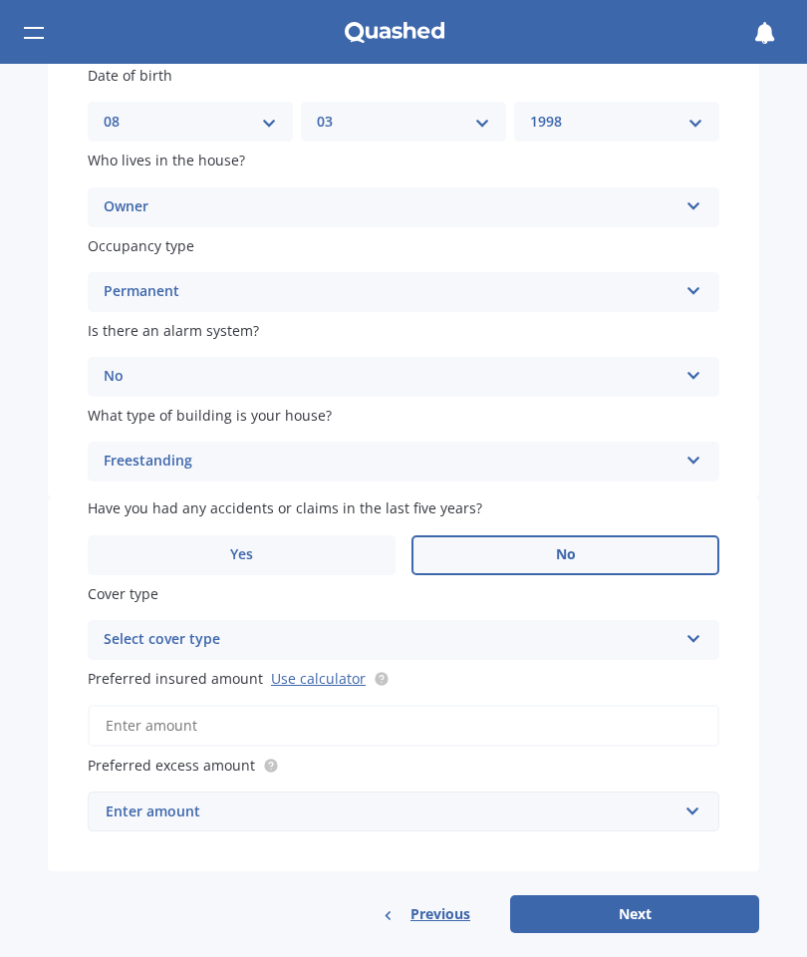
click at [699, 628] on icon at bounding box center [694, 635] width 17 height 14
click at [443, 661] on div "High" at bounding box center [404, 679] width 630 height 36
click at [683, 802] on input "text" at bounding box center [397, 811] width 614 height 38
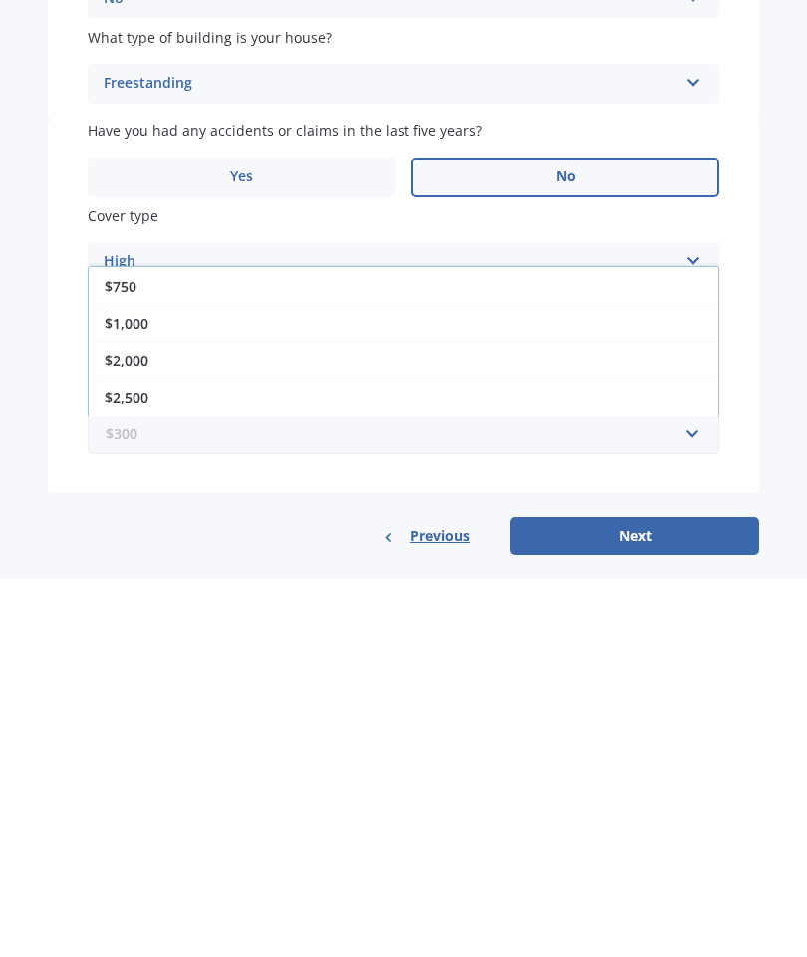
scroll to position [110, 0]
click at [149, 757] on div "$2,500" at bounding box center [404, 775] width 630 height 37
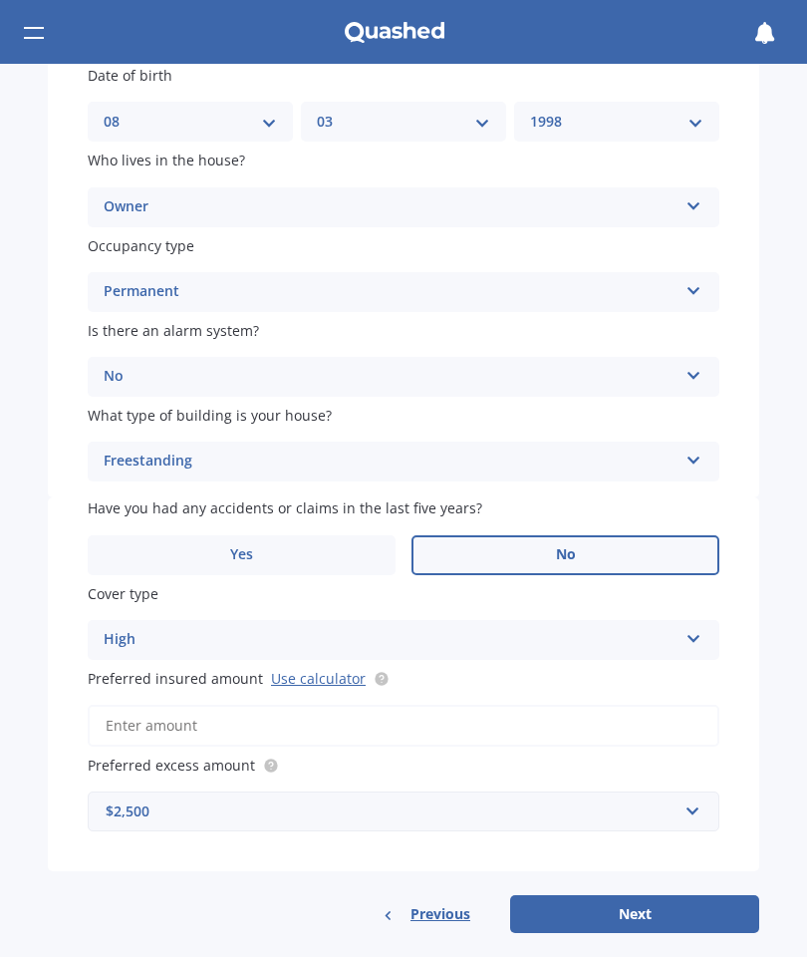
click at [0, 85] on div "Market Scan House Market Scan 70 % Let's get to know you and see how we can hel…" at bounding box center [403, 510] width 807 height 893
click at [177, 713] on input "Preferred insured amount Use calculator" at bounding box center [404, 726] width 632 height 42
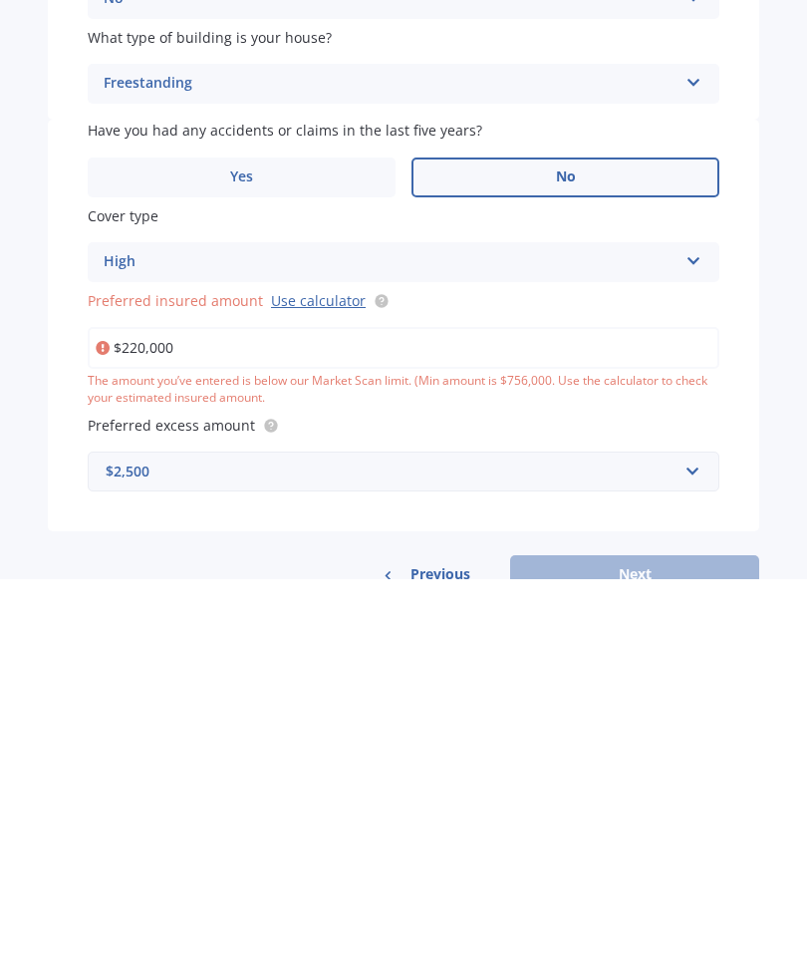
type input "$2,200,000"
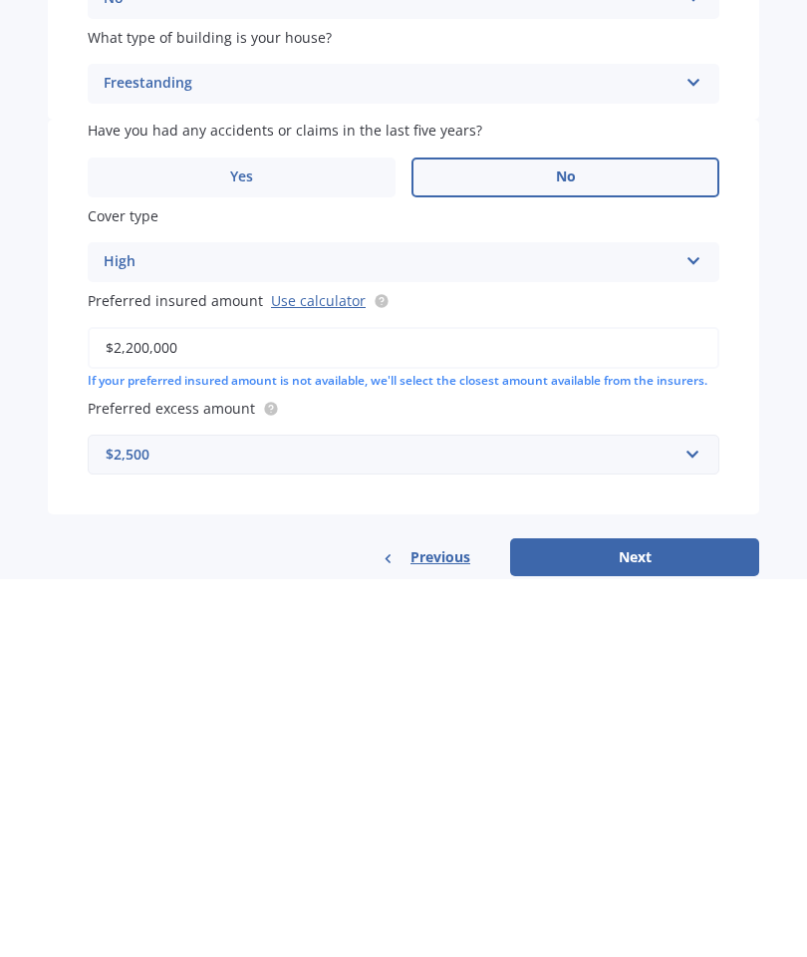
click at [638, 916] on button "Next" at bounding box center [634, 935] width 249 height 38
select select "08"
select select "03"
select select "1998"
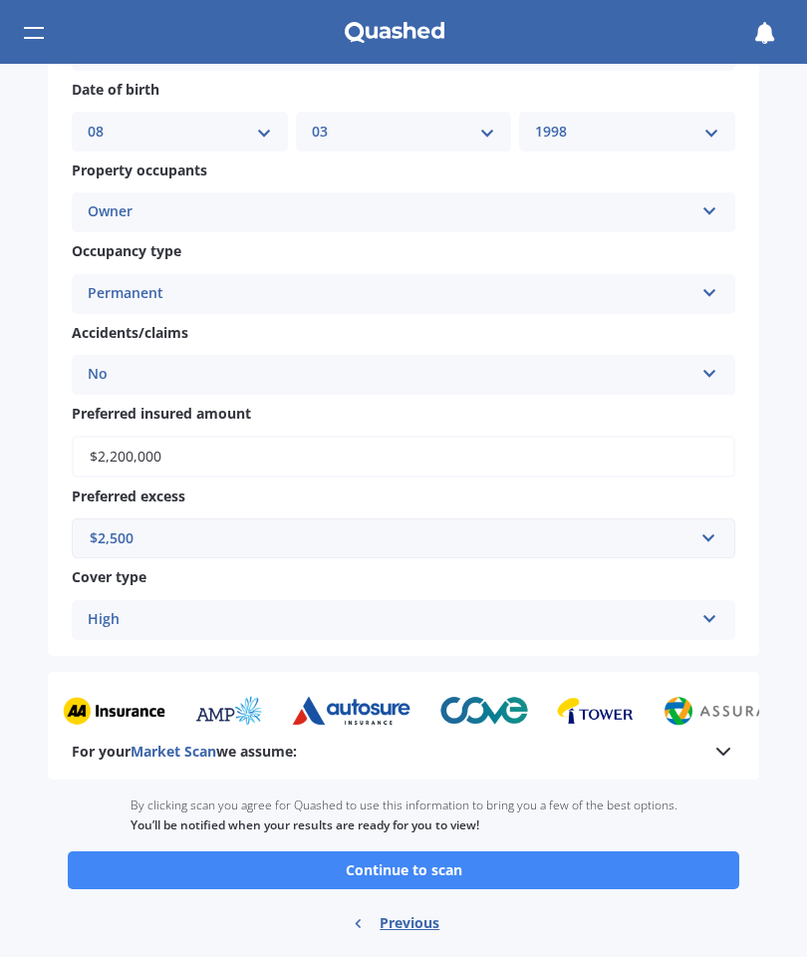
scroll to position [1113, 0]
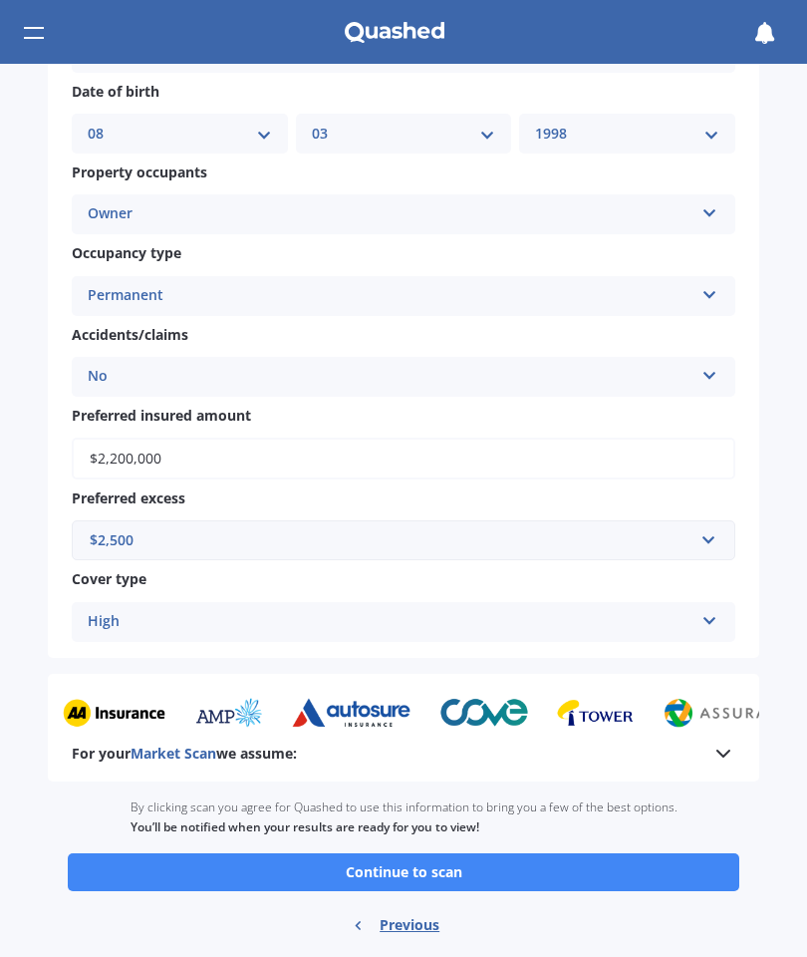
click at [477, 853] on button "Continue to scan" at bounding box center [404, 872] width 672 height 38
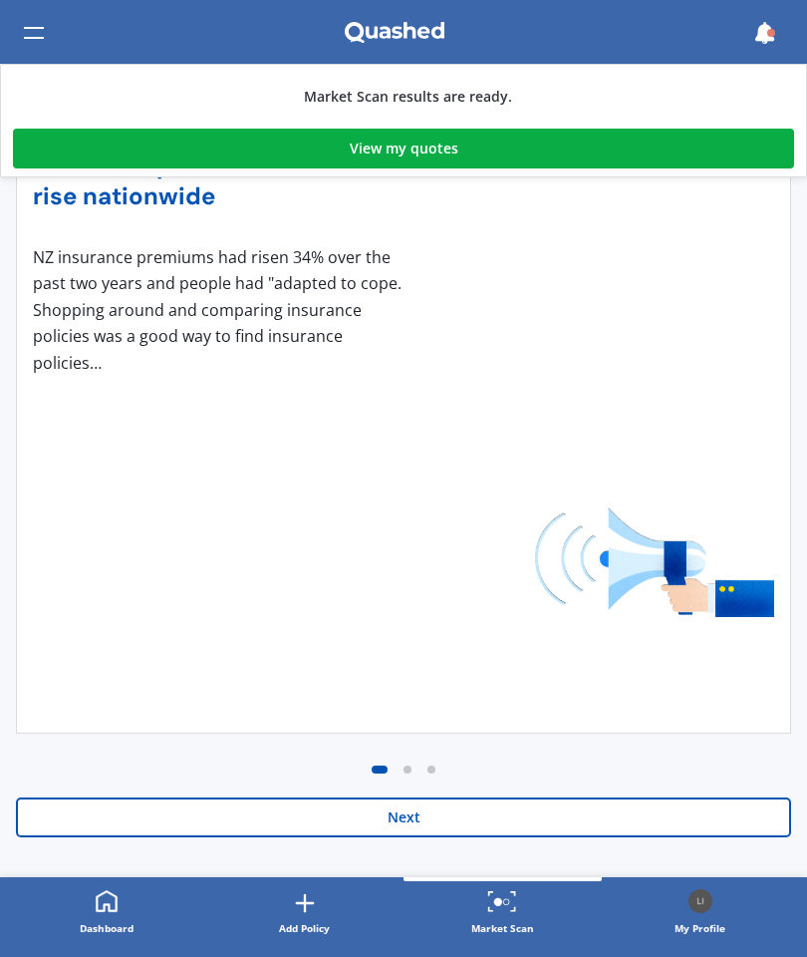
scroll to position [283, 0]
click at [416, 824] on button "Next" at bounding box center [404, 817] width 776 height 40
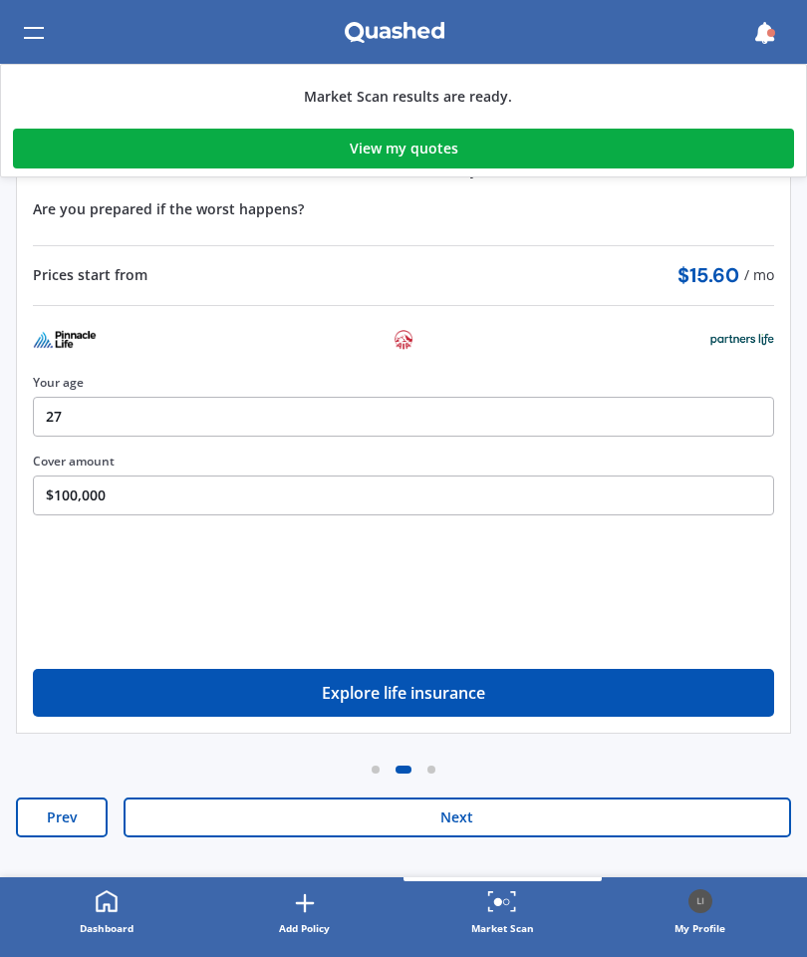
click at [474, 830] on button "Next" at bounding box center [458, 817] width 668 height 40
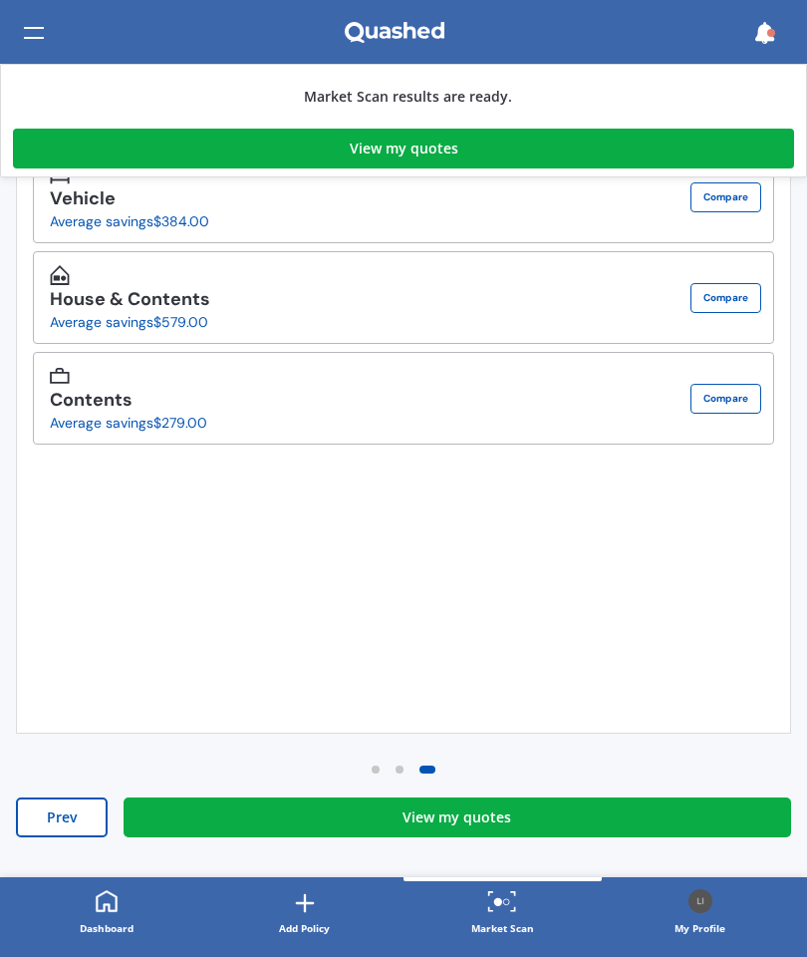
click at [505, 822] on div "View my quotes" at bounding box center [457, 817] width 109 height 20
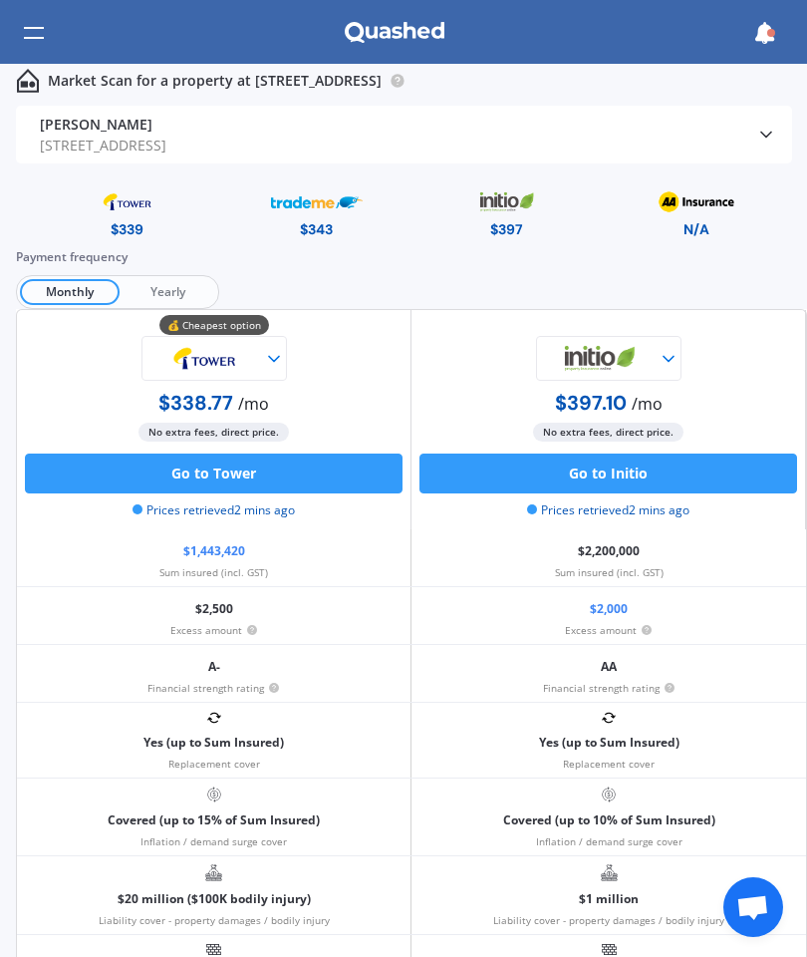
click at [716, 197] on img at bounding box center [696, 201] width 93 height 35
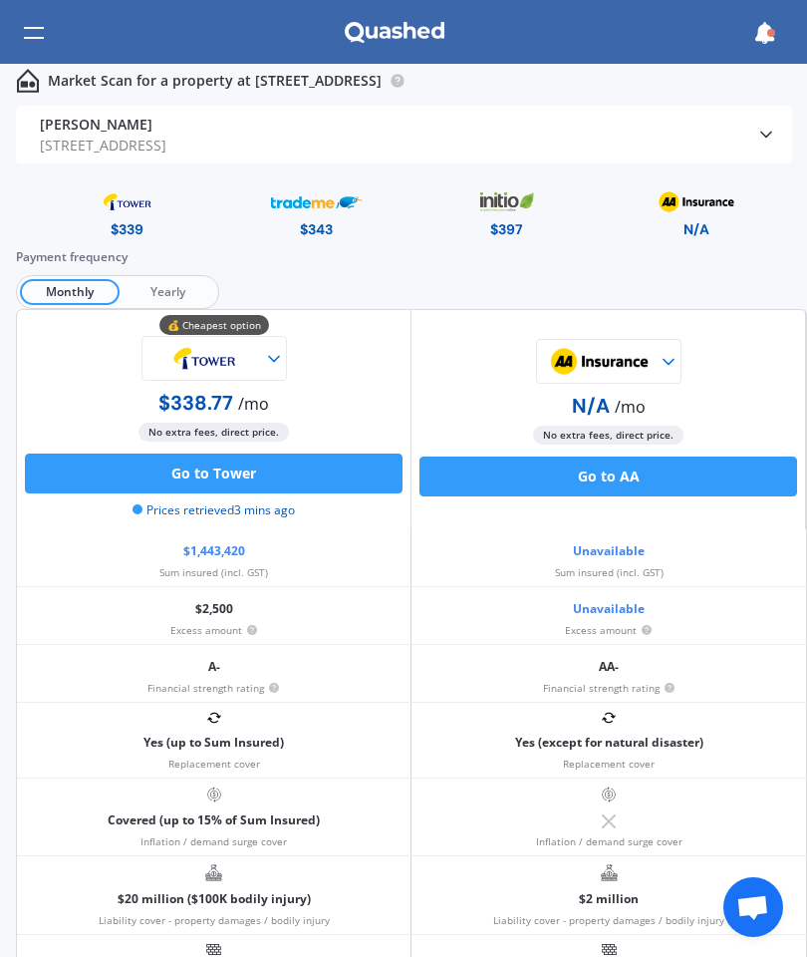
click at [523, 189] on img at bounding box center [507, 201] width 92 height 35
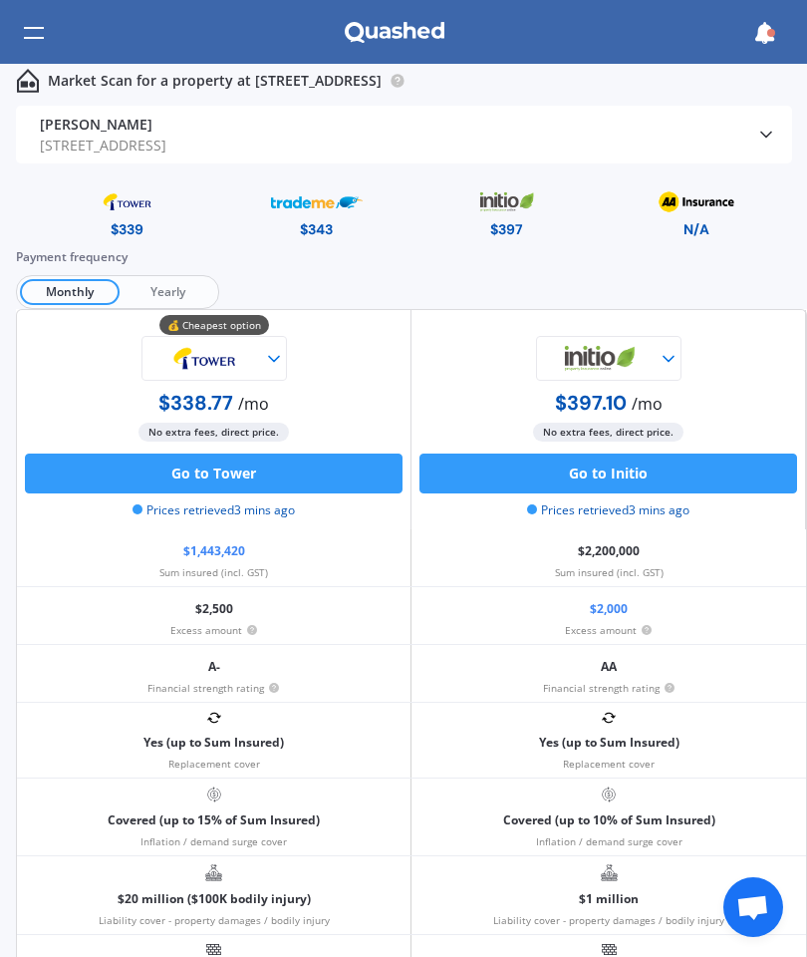
click at [318, 206] on img at bounding box center [317, 201] width 92 height 35
